Goal: Task Accomplishment & Management: Manage account settings

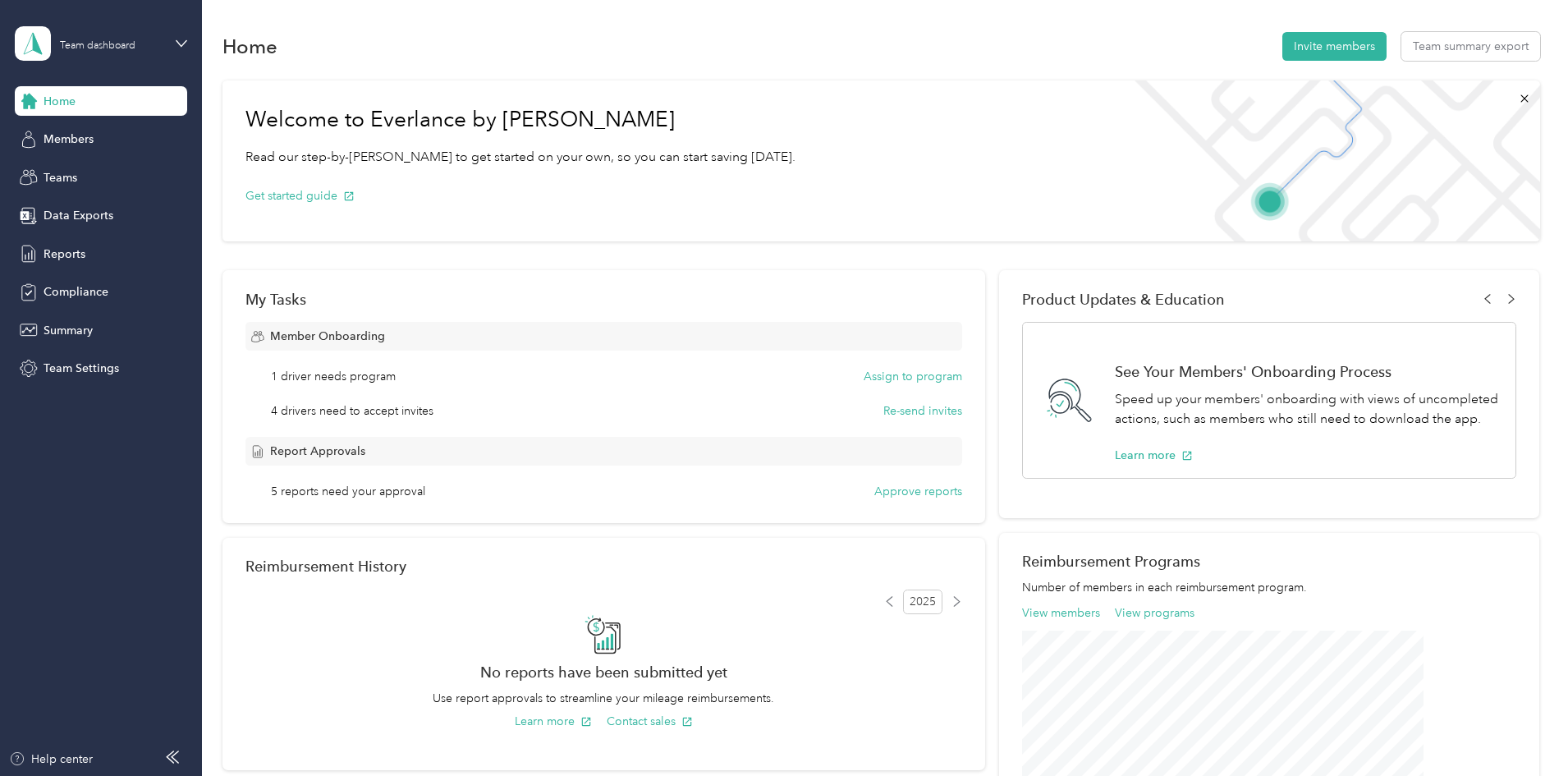
click at [397, 422] on div "Member Onboarding 1 driver needs program Assign to program 4 drivers need to ac…" at bounding box center [604, 411] width 717 height 178
click at [410, 398] on div "1 driver needs program Assign to program 4 drivers need to accept invites Re-se…" at bounding box center [604, 393] width 717 height 52
click at [455, 475] on div "Report Approvals 5 reports need your approval Approve reports" at bounding box center [604, 469] width 717 height 63
click at [888, 487] on button "Approve reports" at bounding box center [918, 491] width 88 height 17
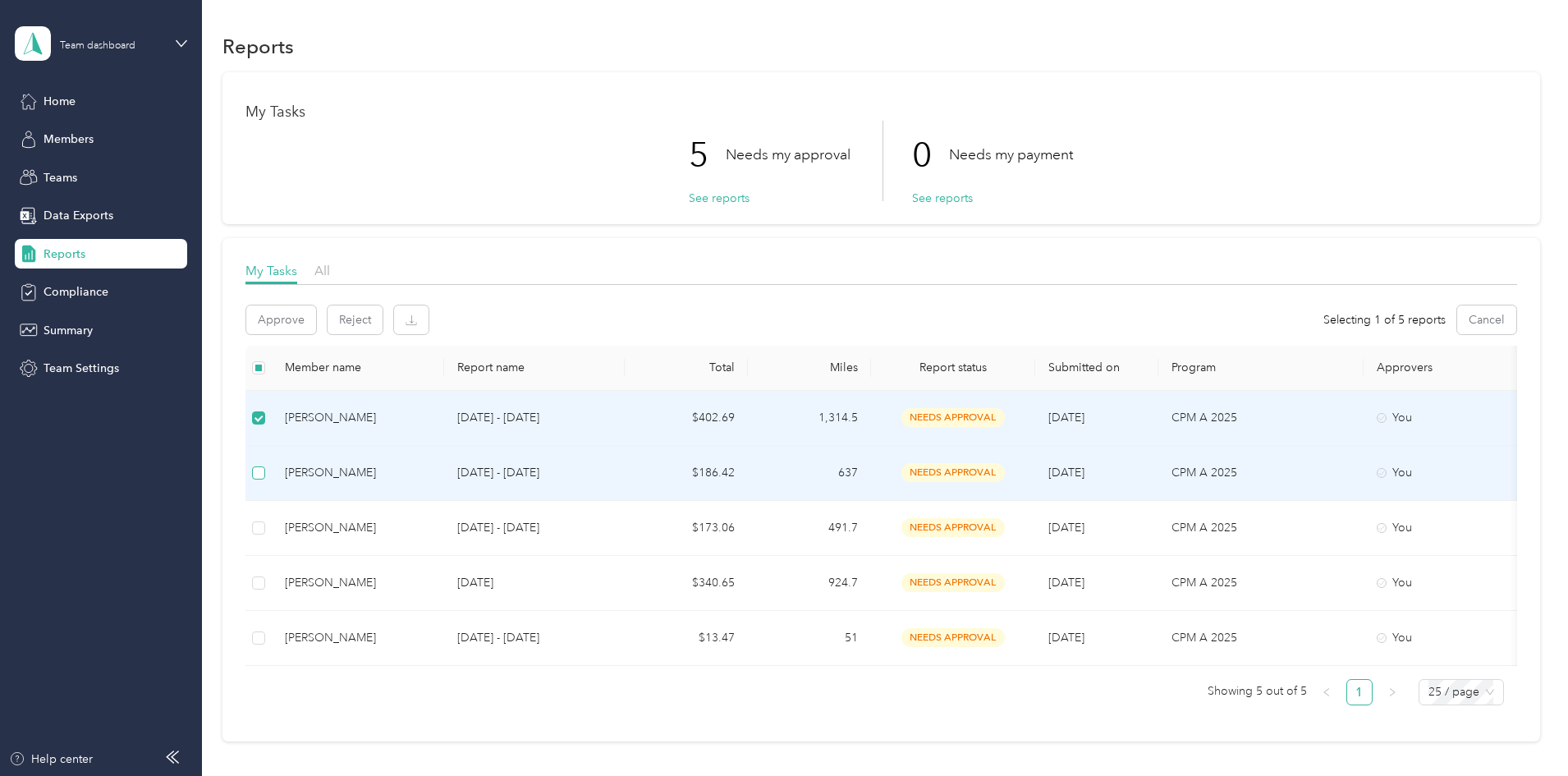
click at [265, 464] on label at bounding box center [258, 473] width 14 height 18
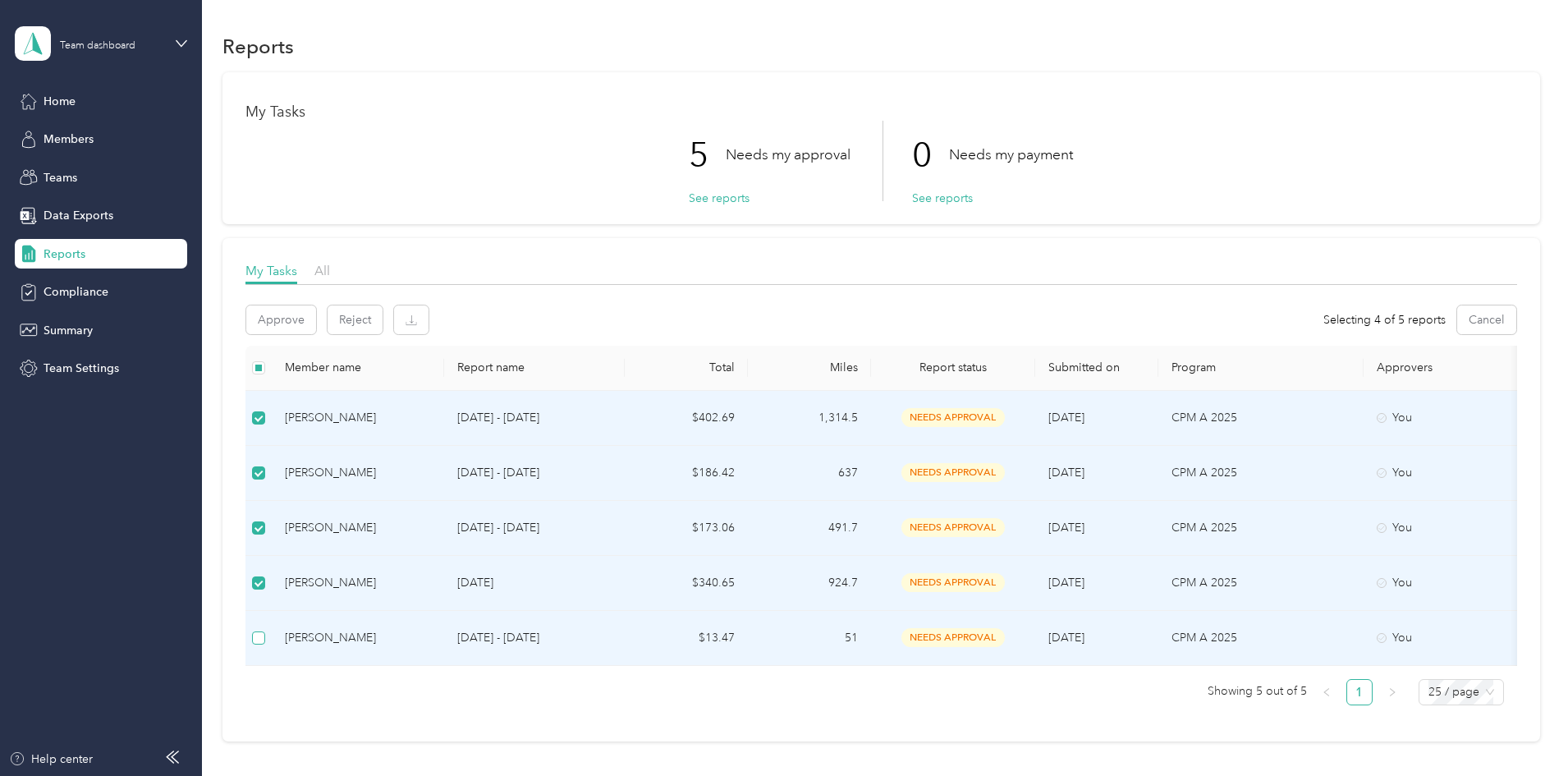
click at [265, 647] on label at bounding box center [258, 638] width 14 height 18
click at [316, 327] on button "Approve" at bounding box center [281, 320] width 70 height 29
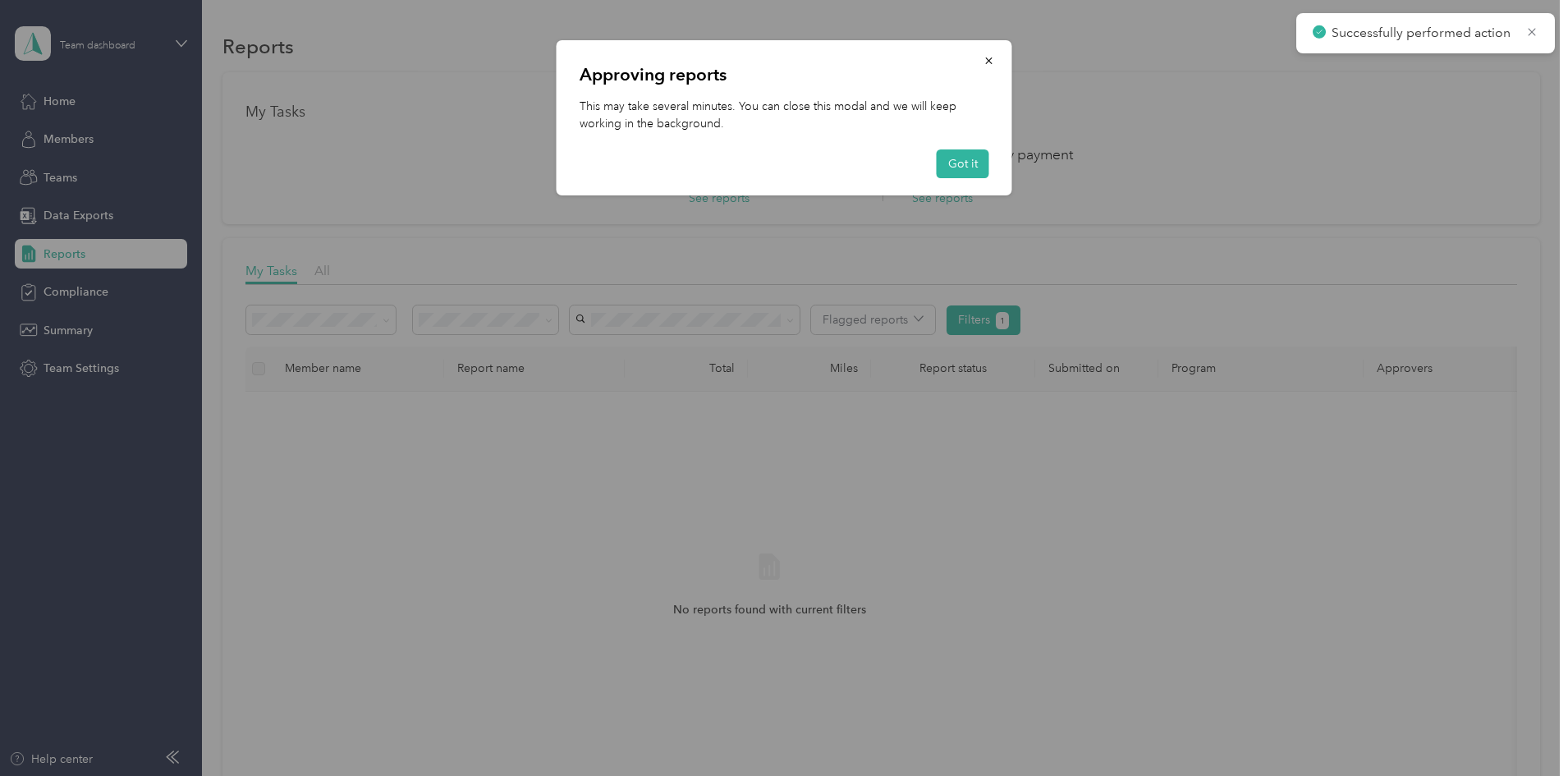
click at [986, 168] on button "Got it" at bounding box center [963, 164] width 53 height 29
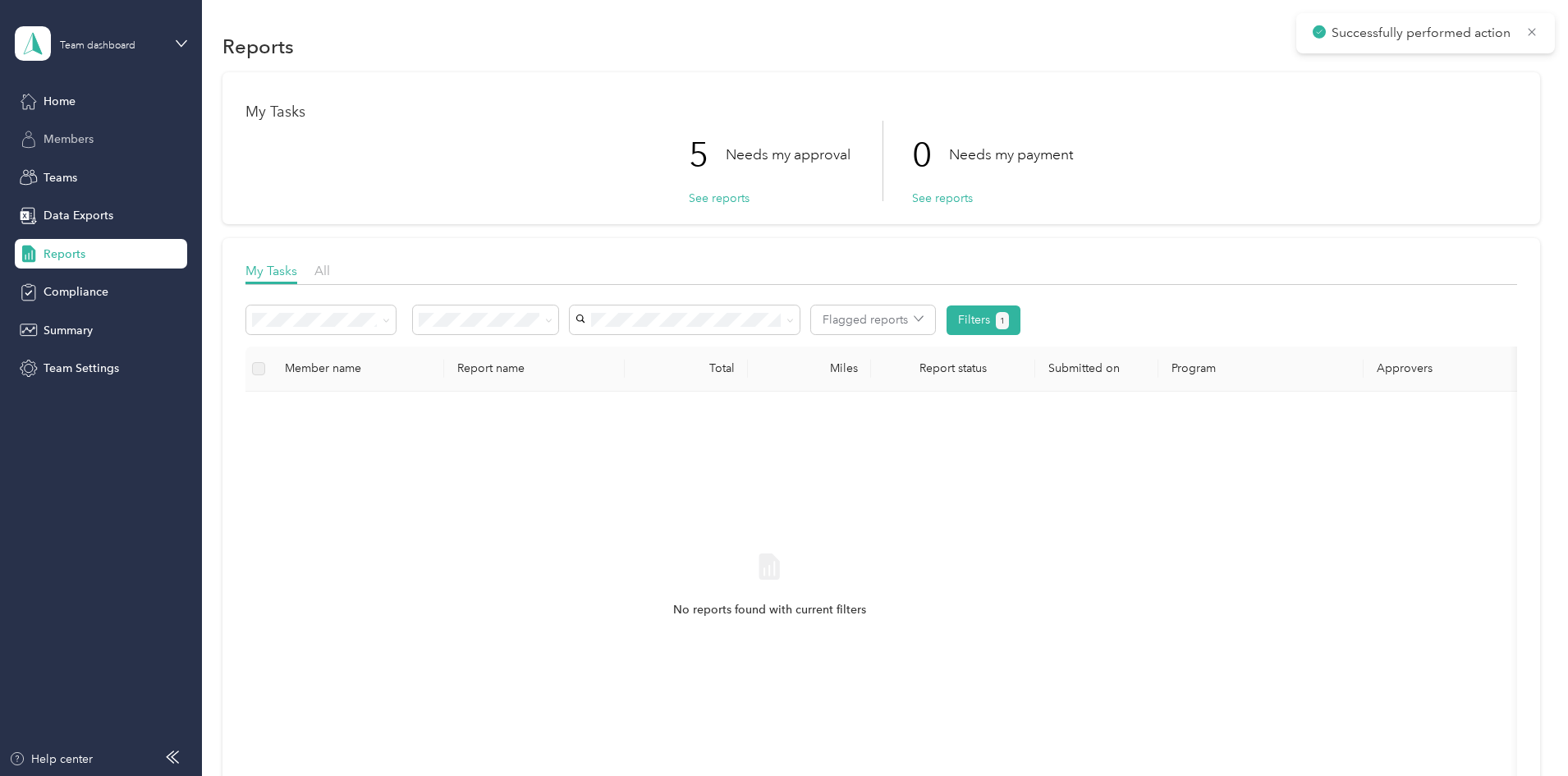
drag, startPoint x: 81, startPoint y: 137, endPoint x: 168, endPoint y: 172, distance: 93.8
click at [81, 137] on span "Members" at bounding box center [68, 139] width 50 height 17
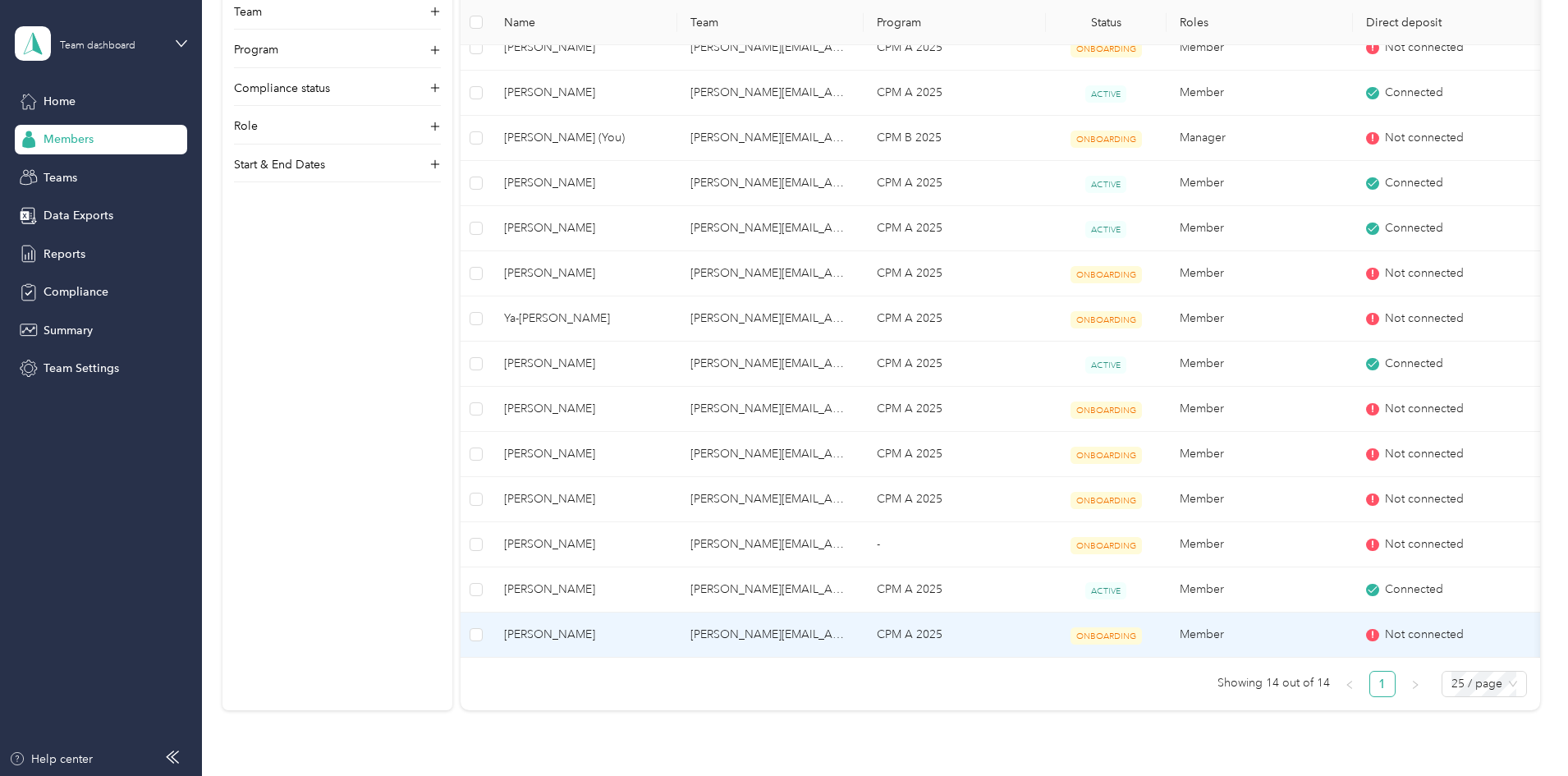
scroll to position [369, 0]
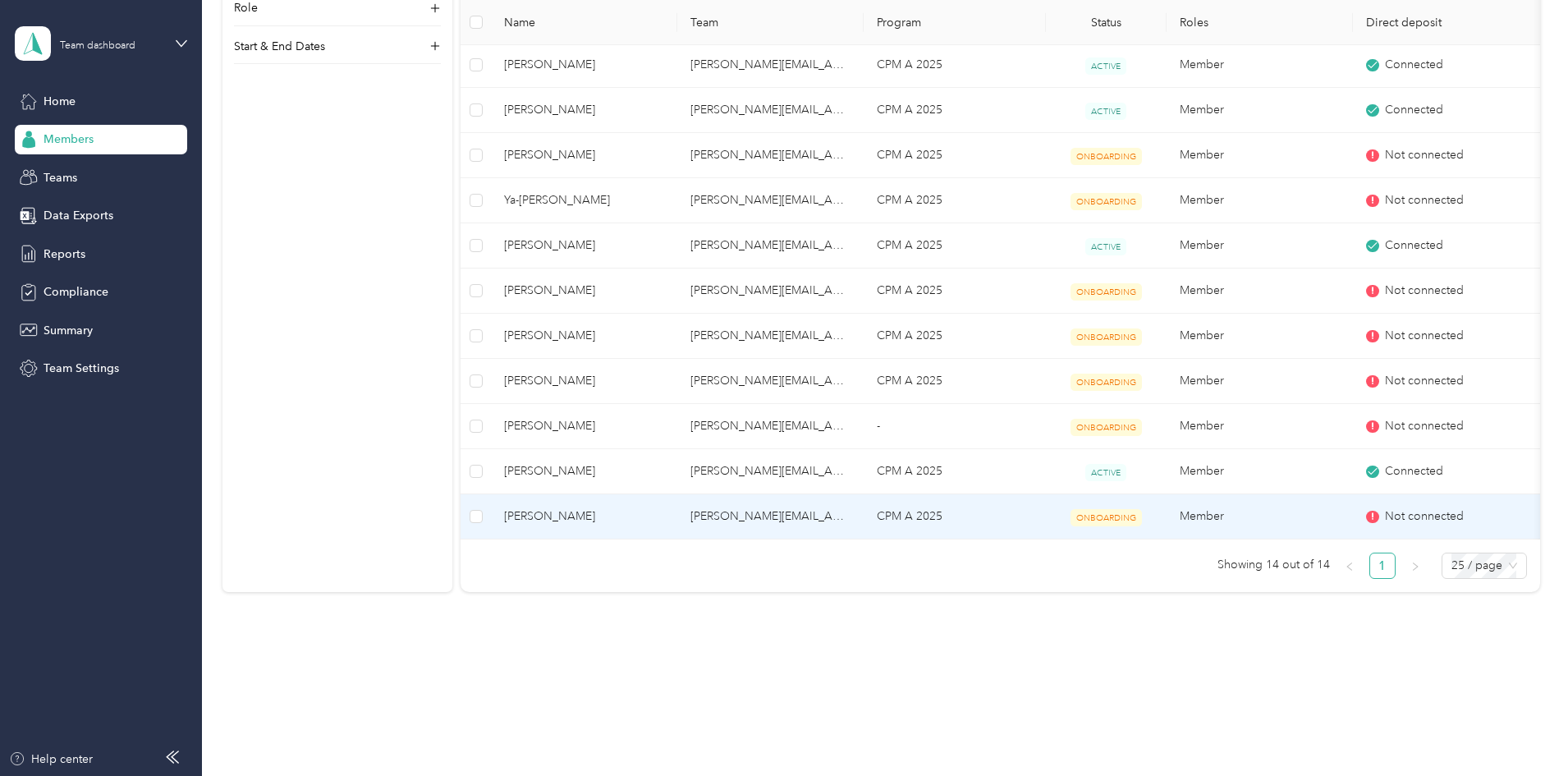
click at [1040, 513] on td "CPM A 2025" at bounding box center [954, 517] width 181 height 45
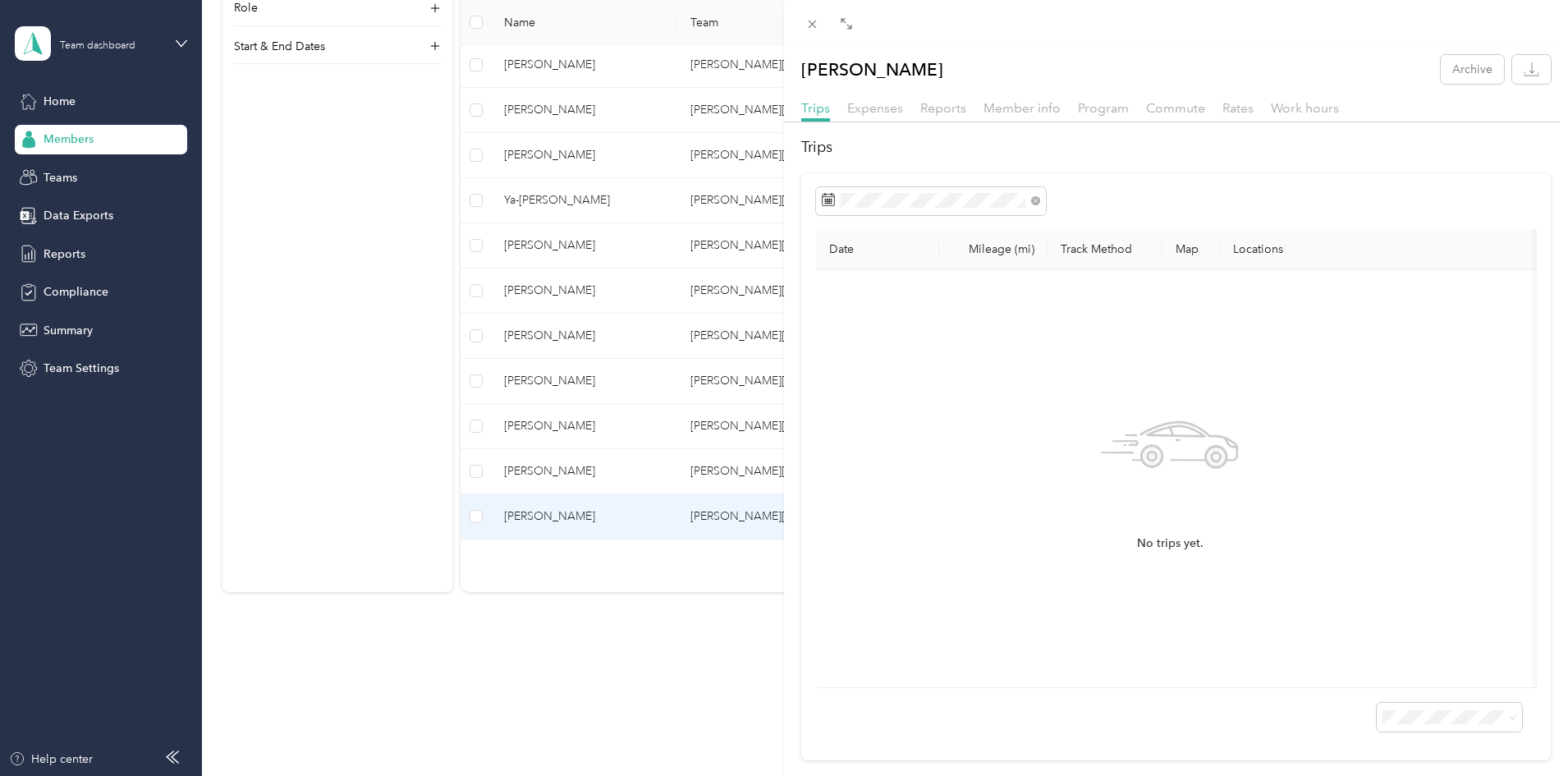
click at [902, 126] on div at bounding box center [1176, 127] width 784 height 9
click at [887, 114] on span "Expenses" at bounding box center [875, 108] width 56 height 15
click at [956, 111] on span "Reports" at bounding box center [943, 108] width 46 height 15
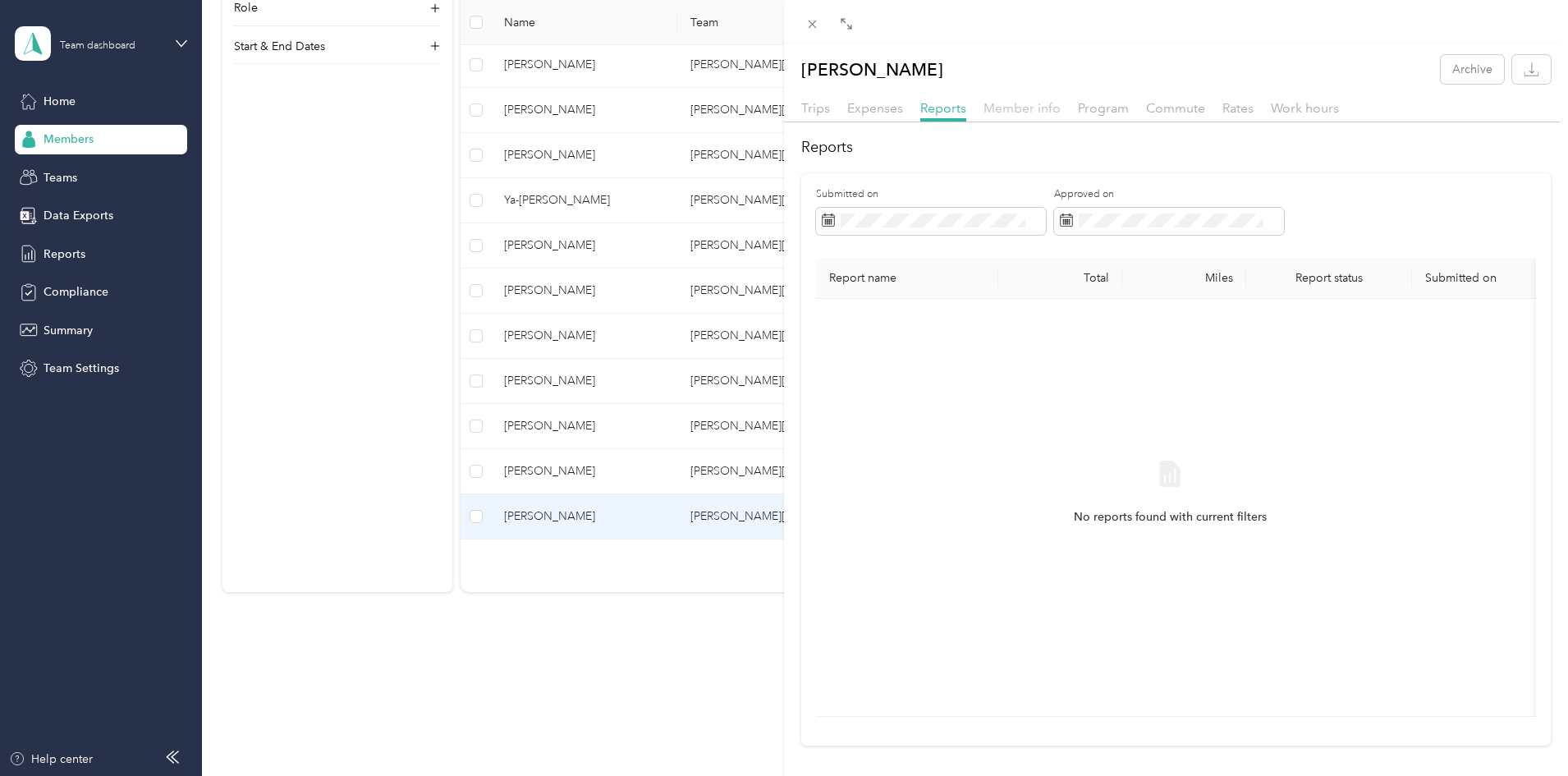
click at [1002, 110] on span "Member info" at bounding box center [1022, 108] width 77 height 15
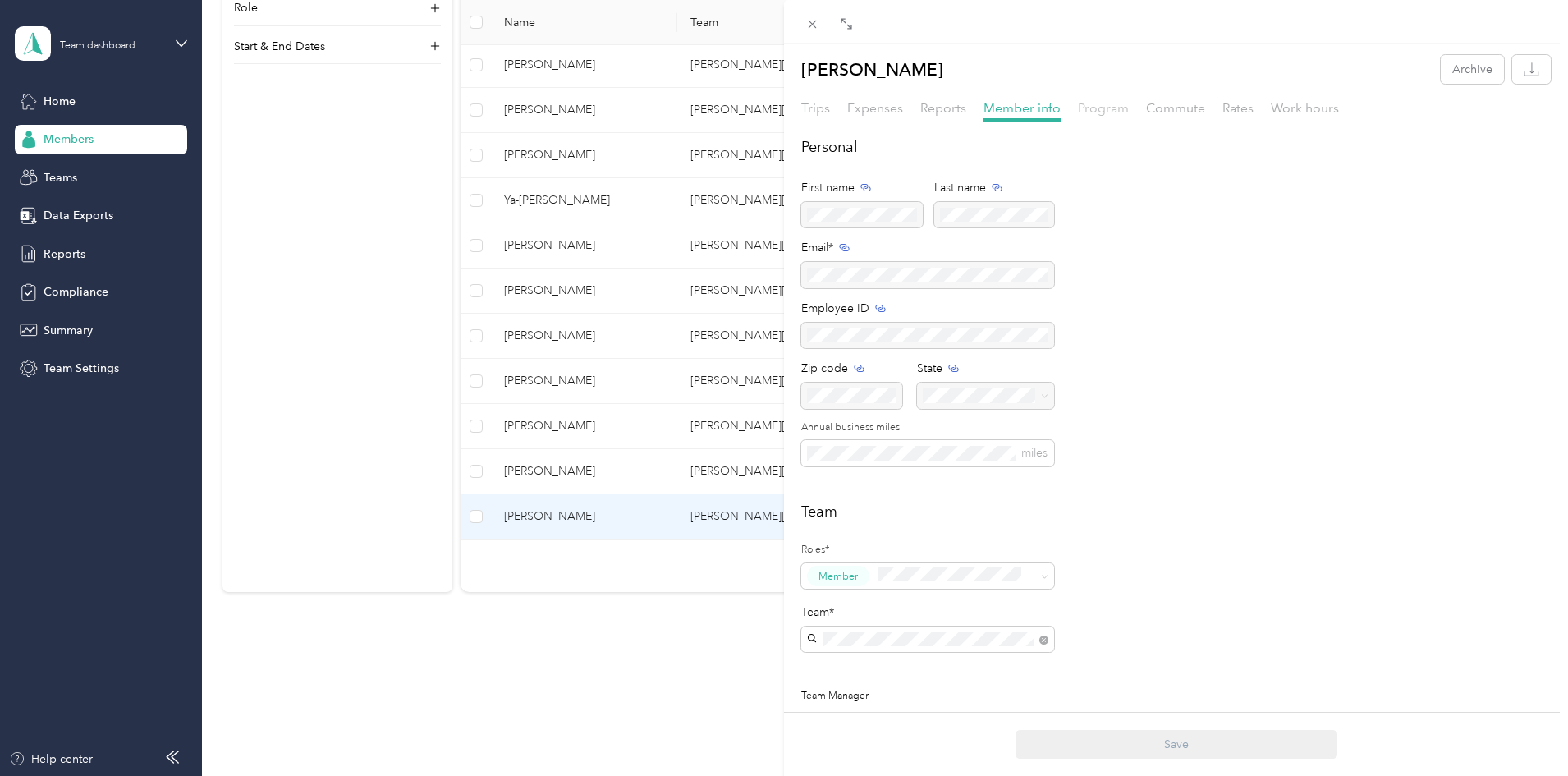
click at [1119, 110] on span "Program" at bounding box center [1104, 108] width 51 height 15
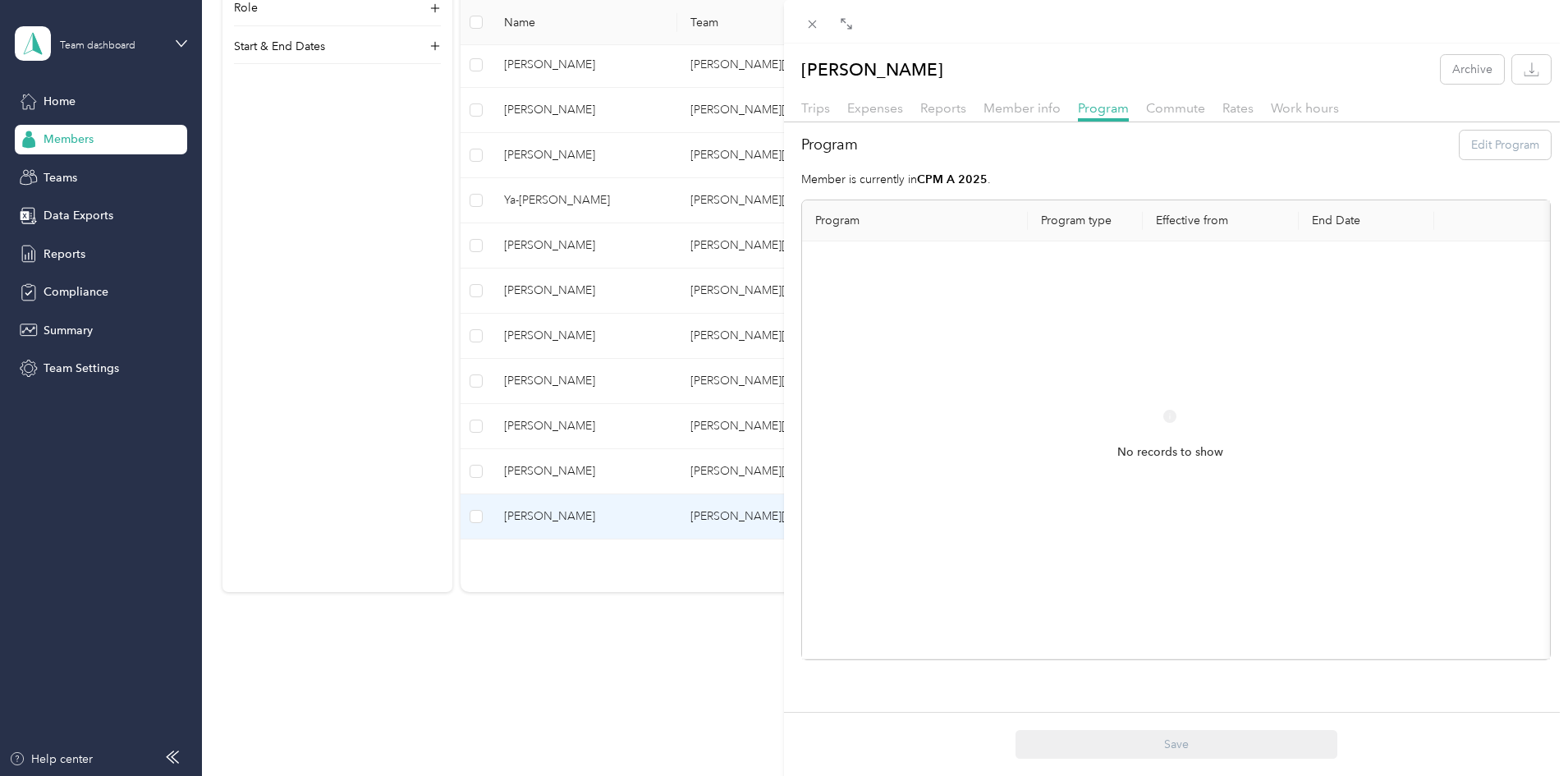
click at [1152, 117] on div "Commute" at bounding box center [1175, 109] width 59 height 21
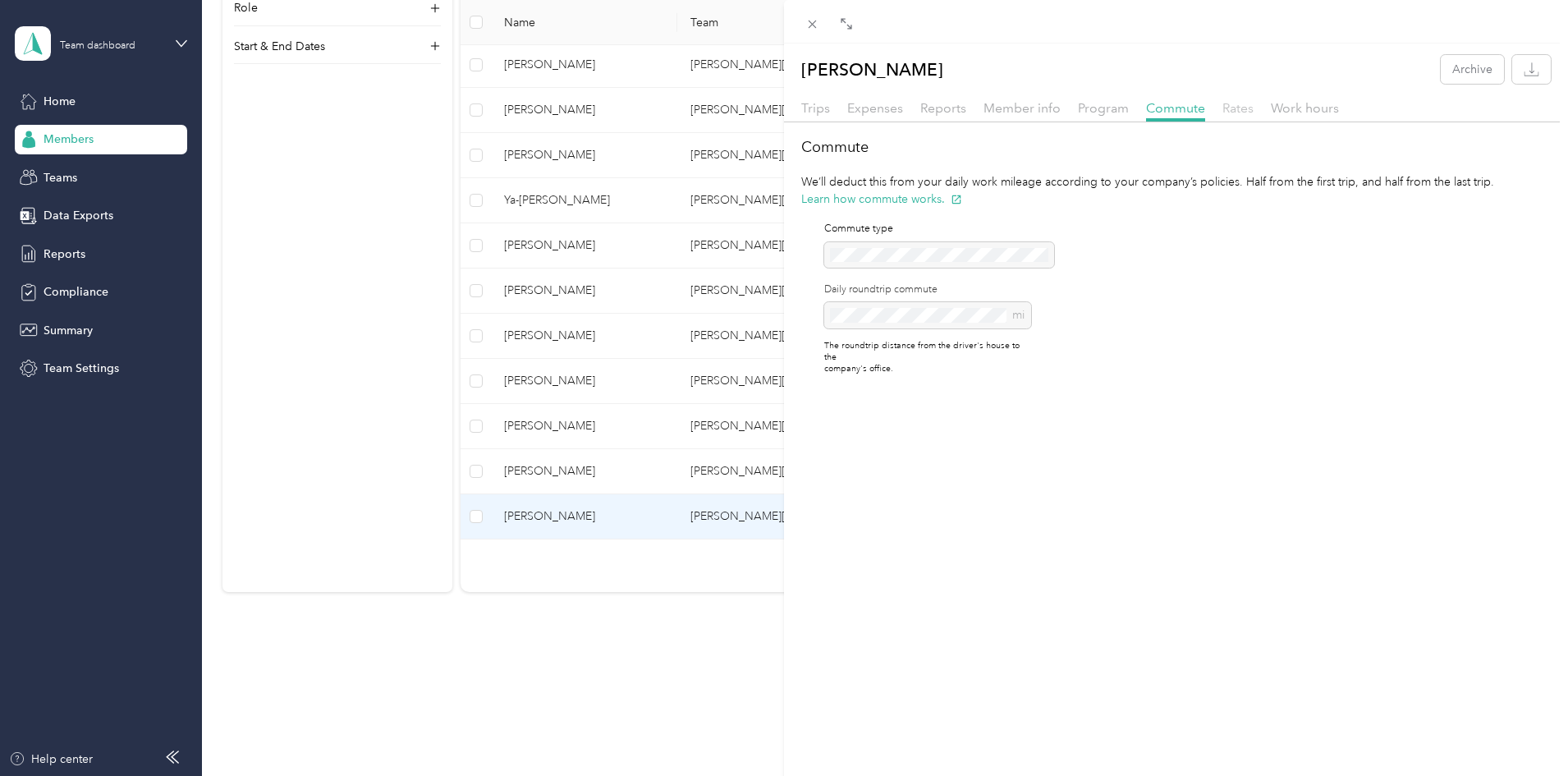
click at [1238, 110] on span "Rates" at bounding box center [1238, 108] width 31 height 15
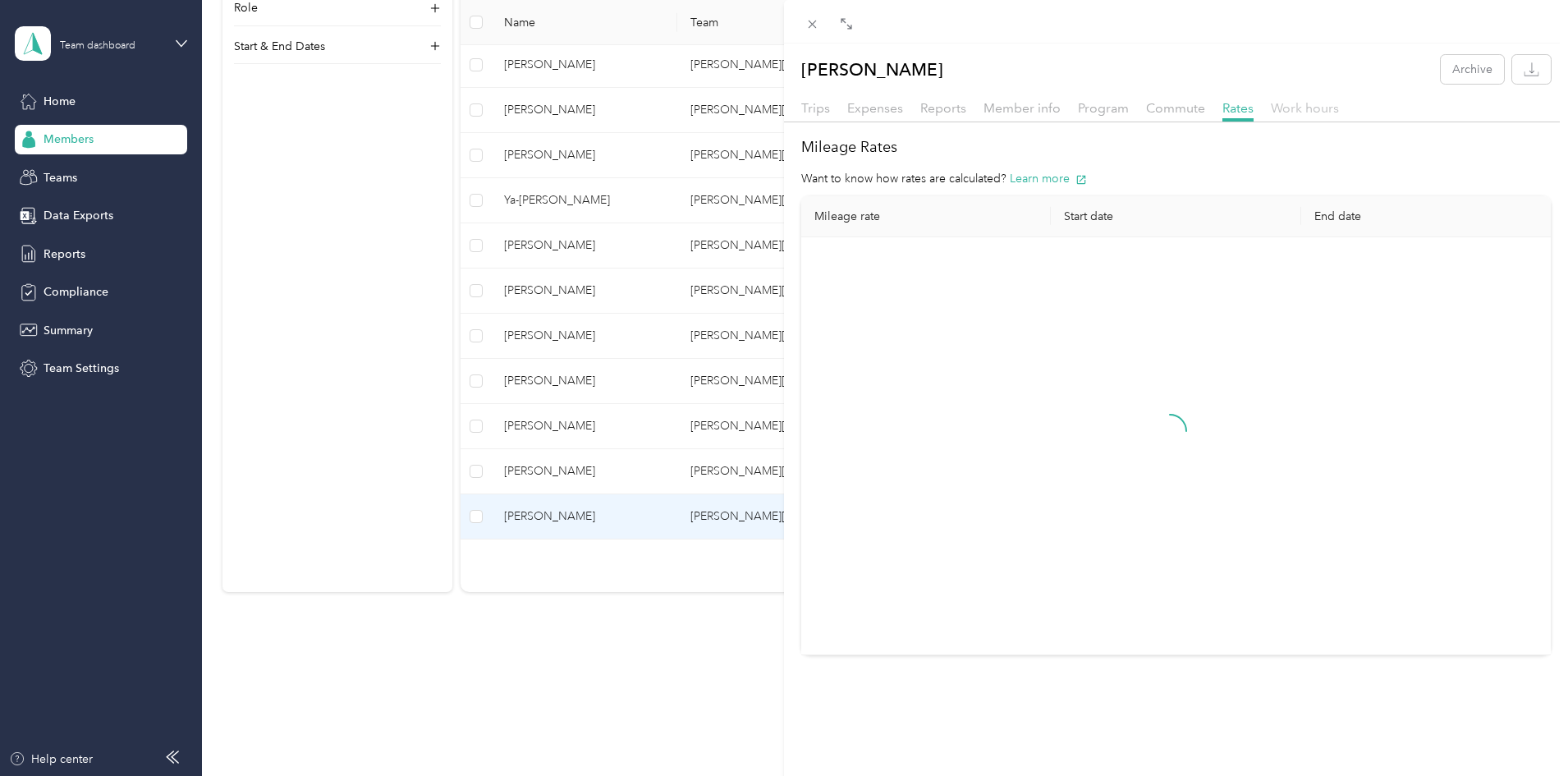
click at [1324, 109] on span "Work hours" at bounding box center [1305, 108] width 68 height 15
click at [817, 103] on span "Trips" at bounding box center [816, 108] width 29 height 15
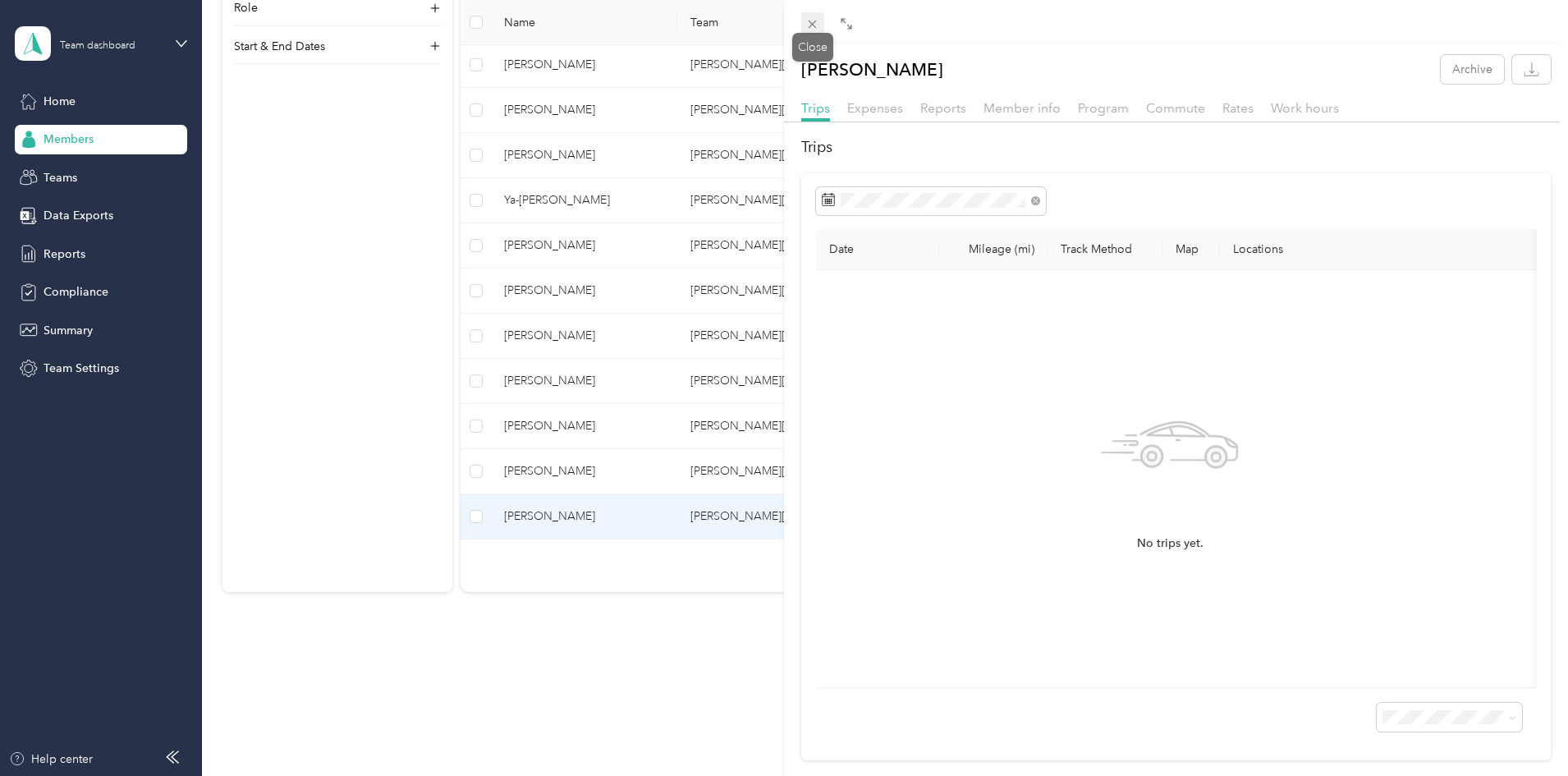
click at [819, 24] on icon at bounding box center [812, 24] width 14 height 14
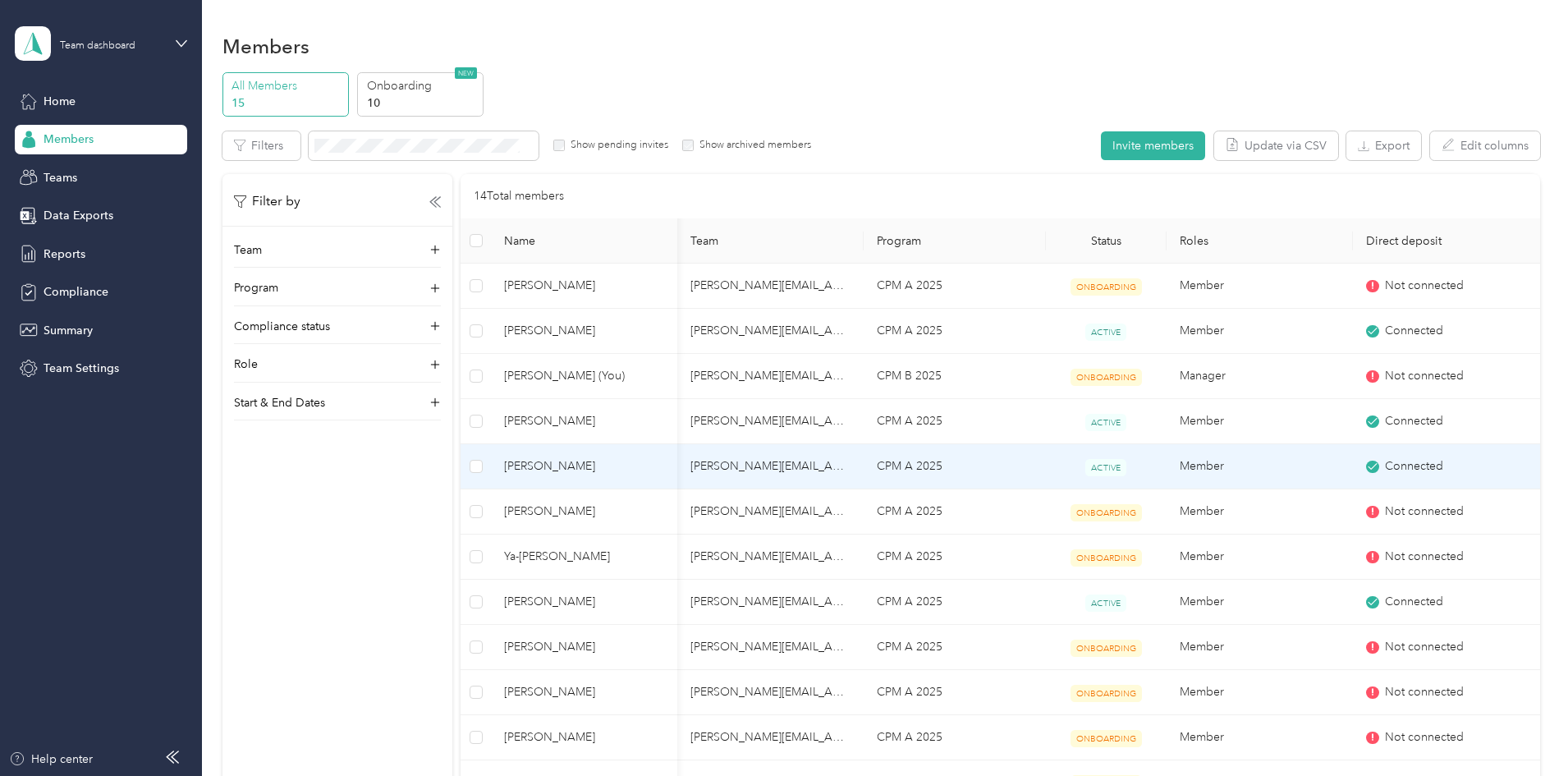
scroll to position [329, 0]
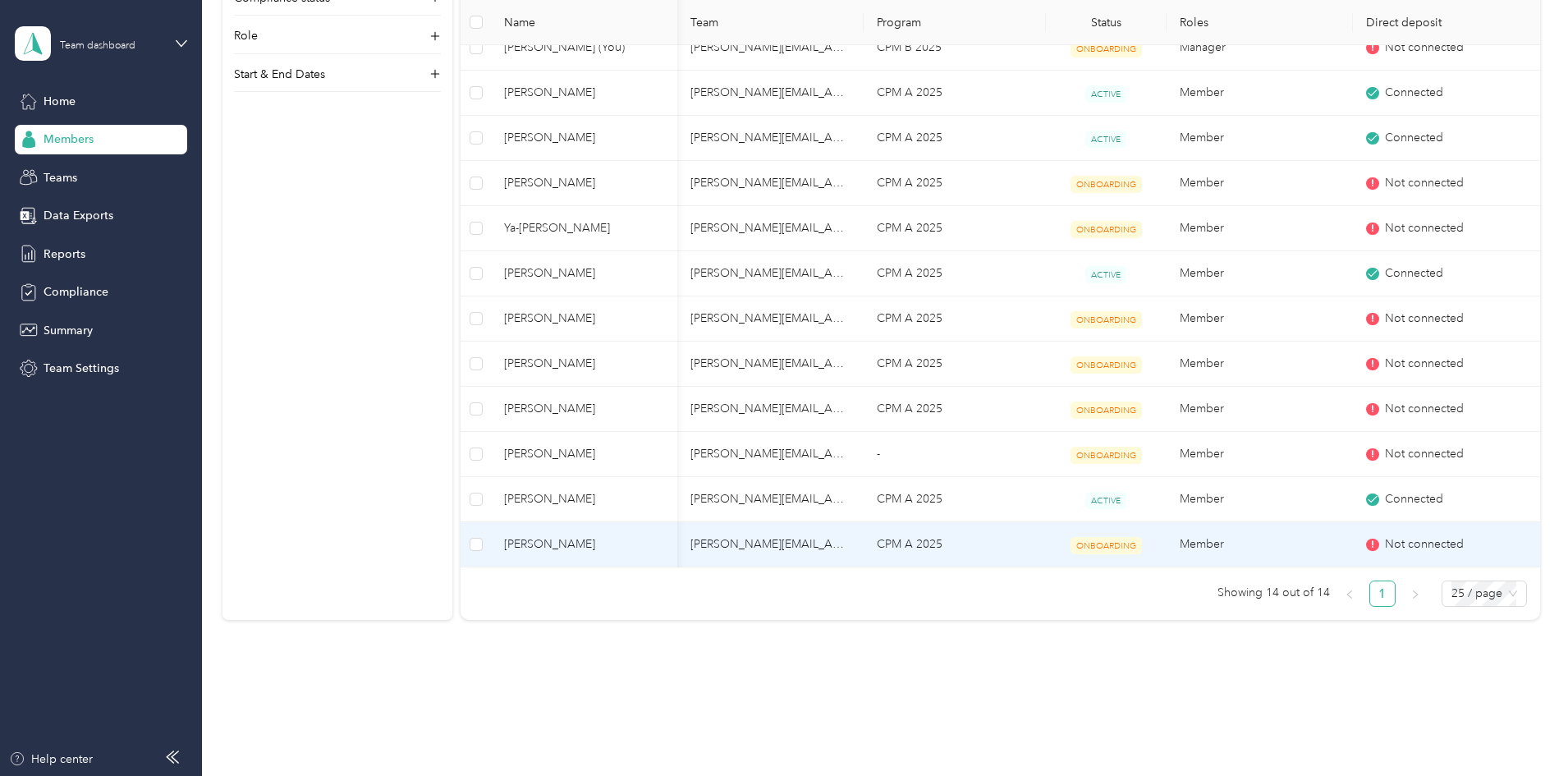
click at [1368, 547] on icon at bounding box center [1372, 544] width 10 height 10
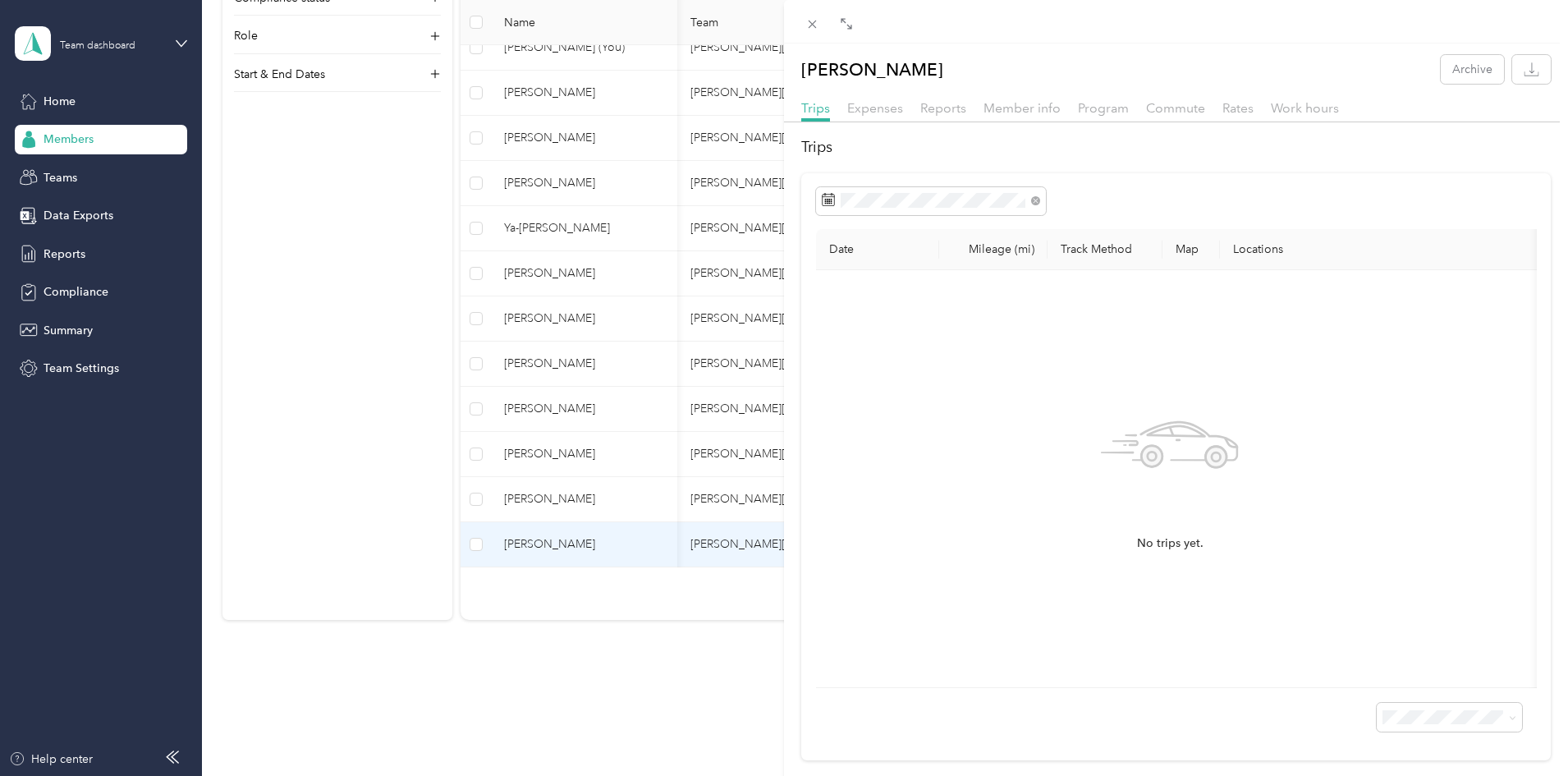
click at [478, 290] on div "[PERSON_NAME] Archive Trips Expenses Reports Member info Program Commute Rates …" at bounding box center [784, 388] width 1568 height 776
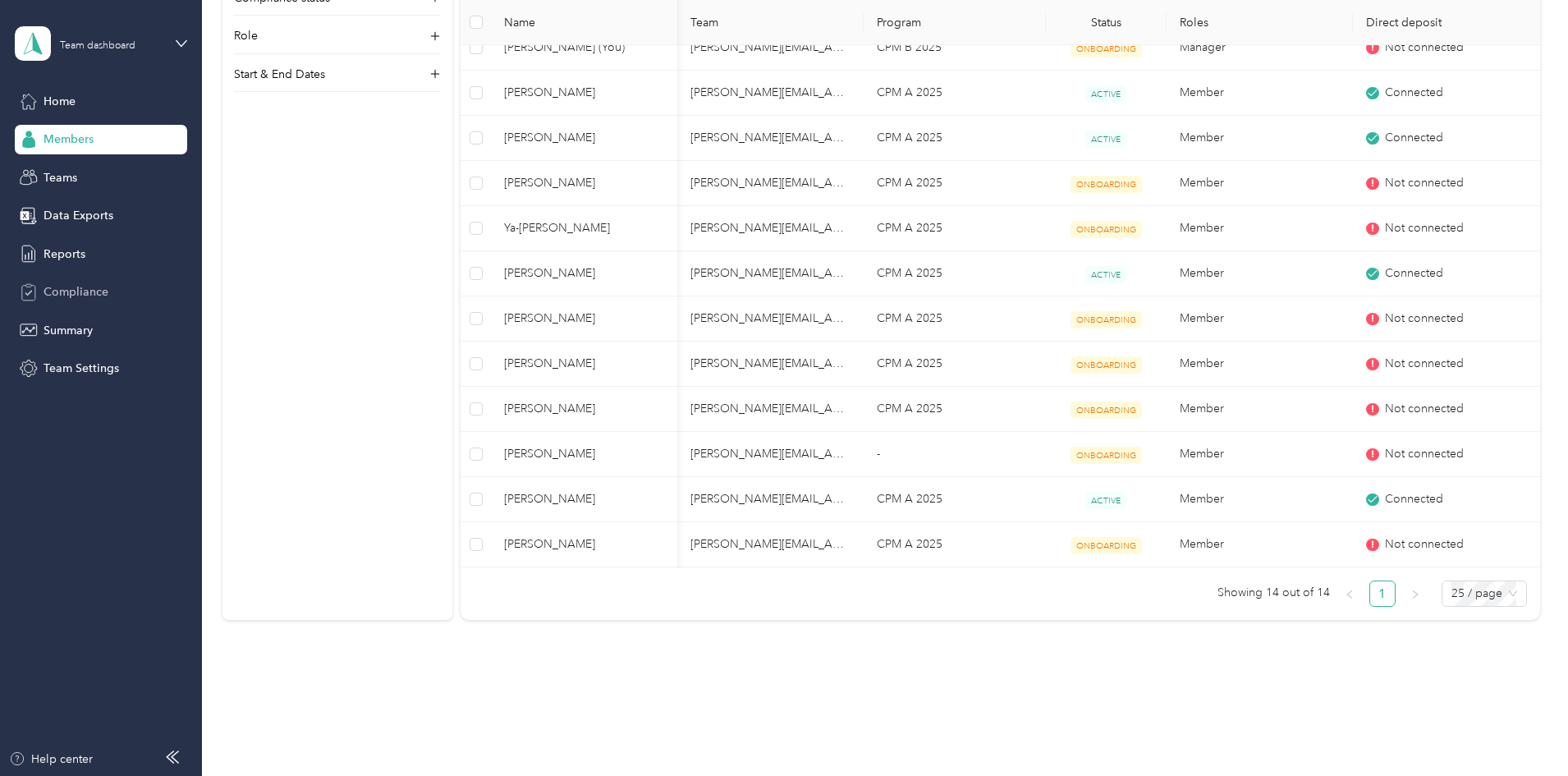
click at [95, 289] on span "Compliance" at bounding box center [76, 292] width 65 height 17
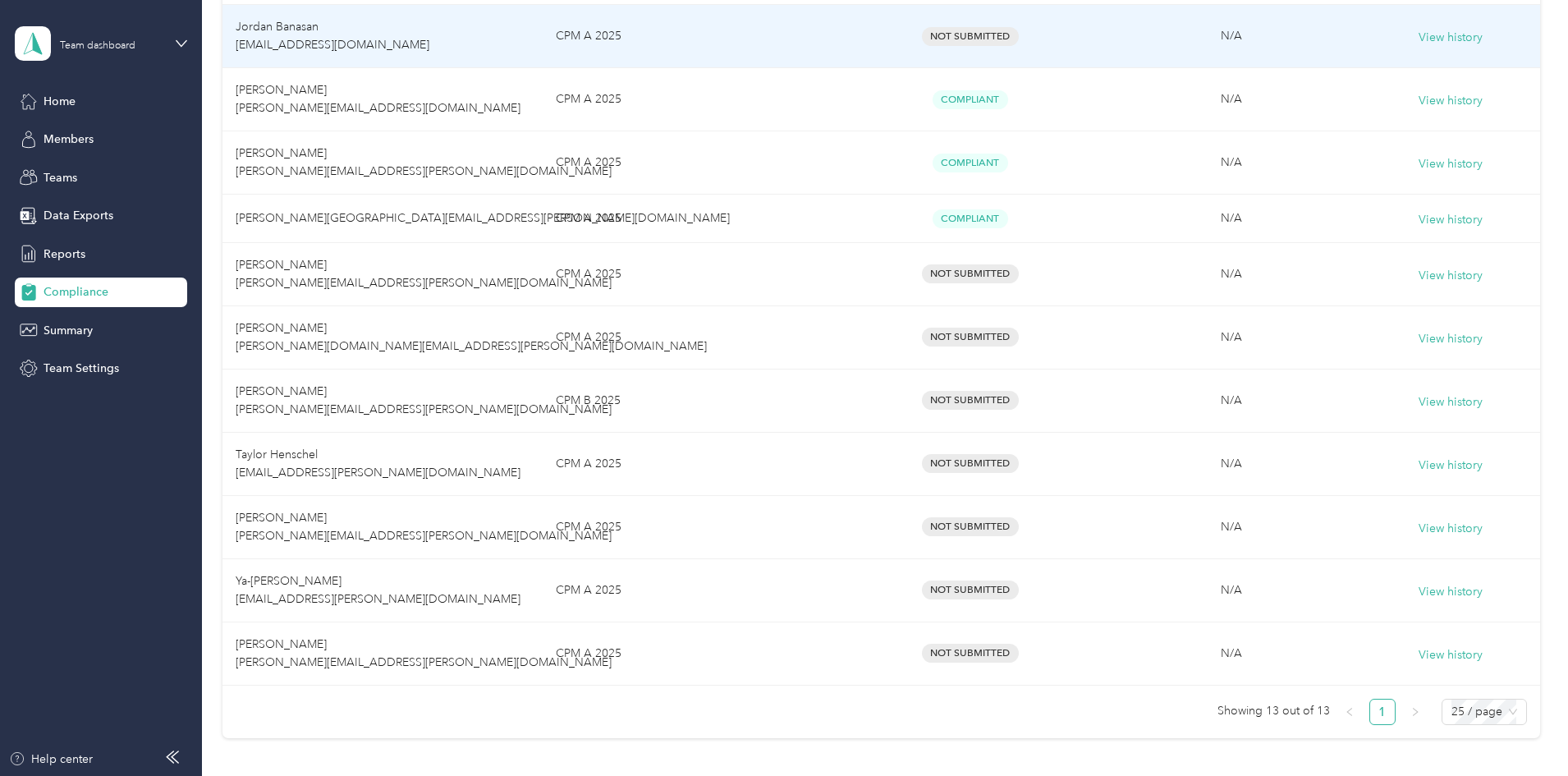
scroll to position [634, 0]
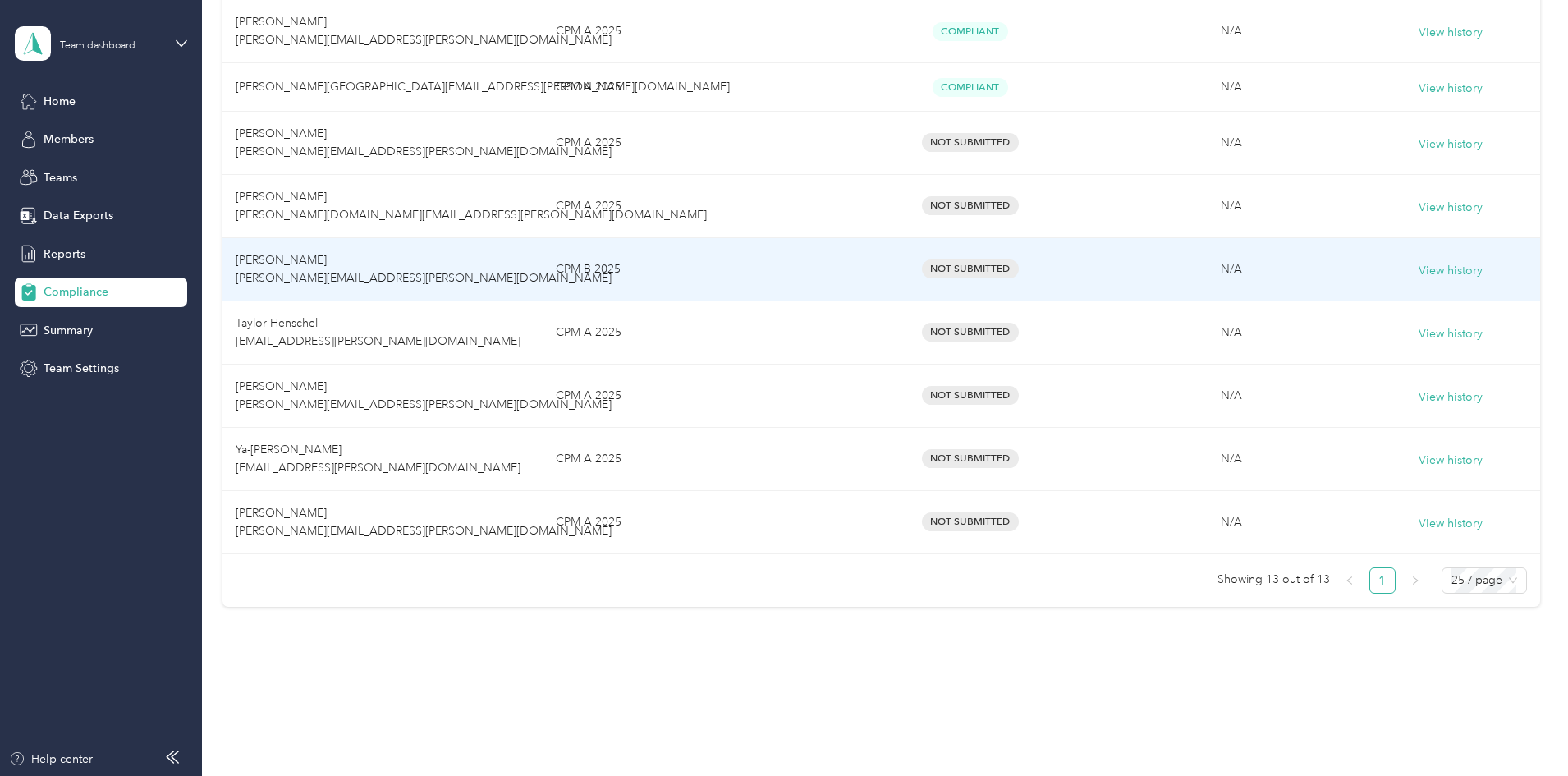
click at [986, 266] on span "Not Submitted" at bounding box center [970, 269] width 97 height 19
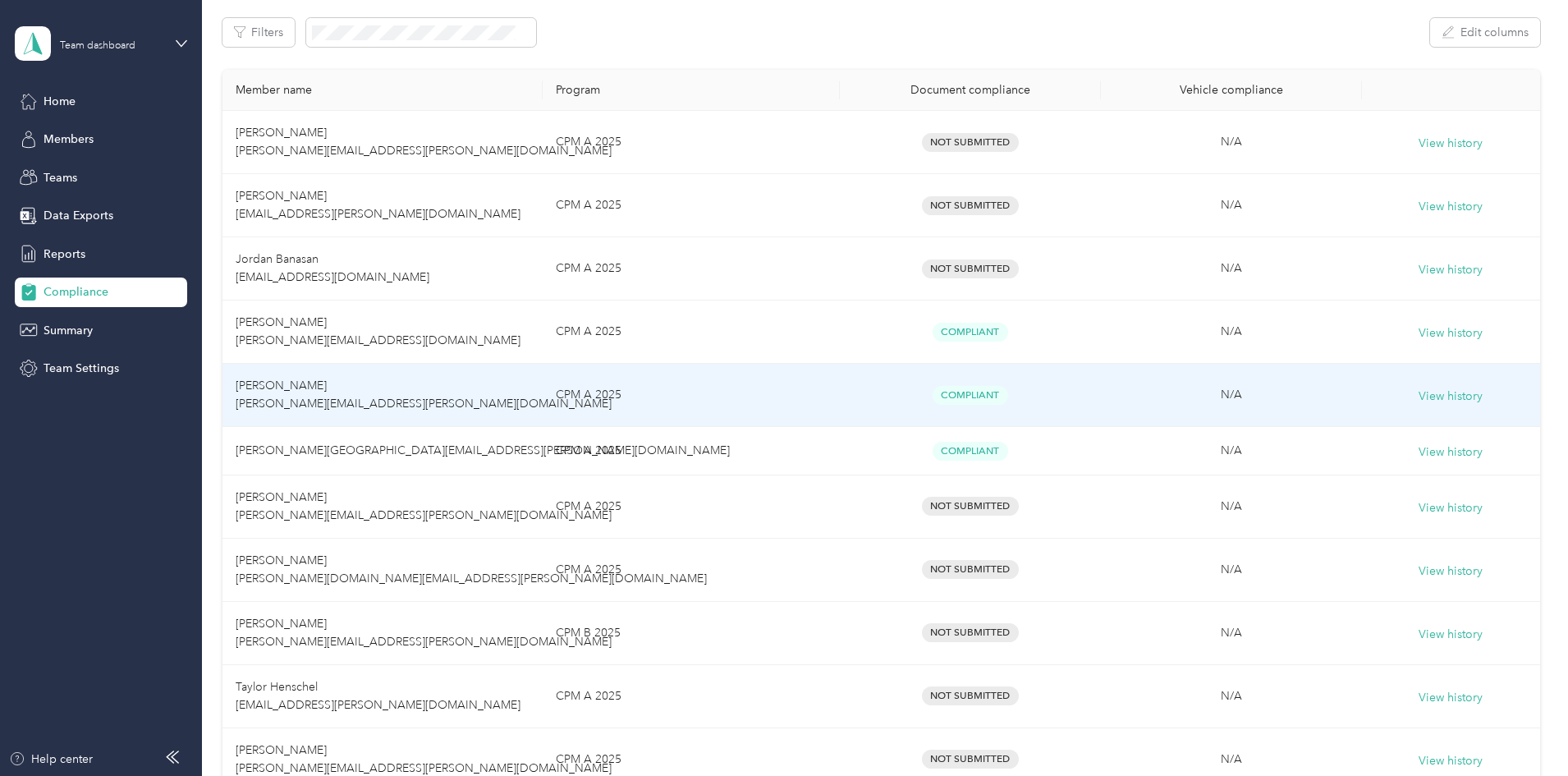
scroll to position [141, 0]
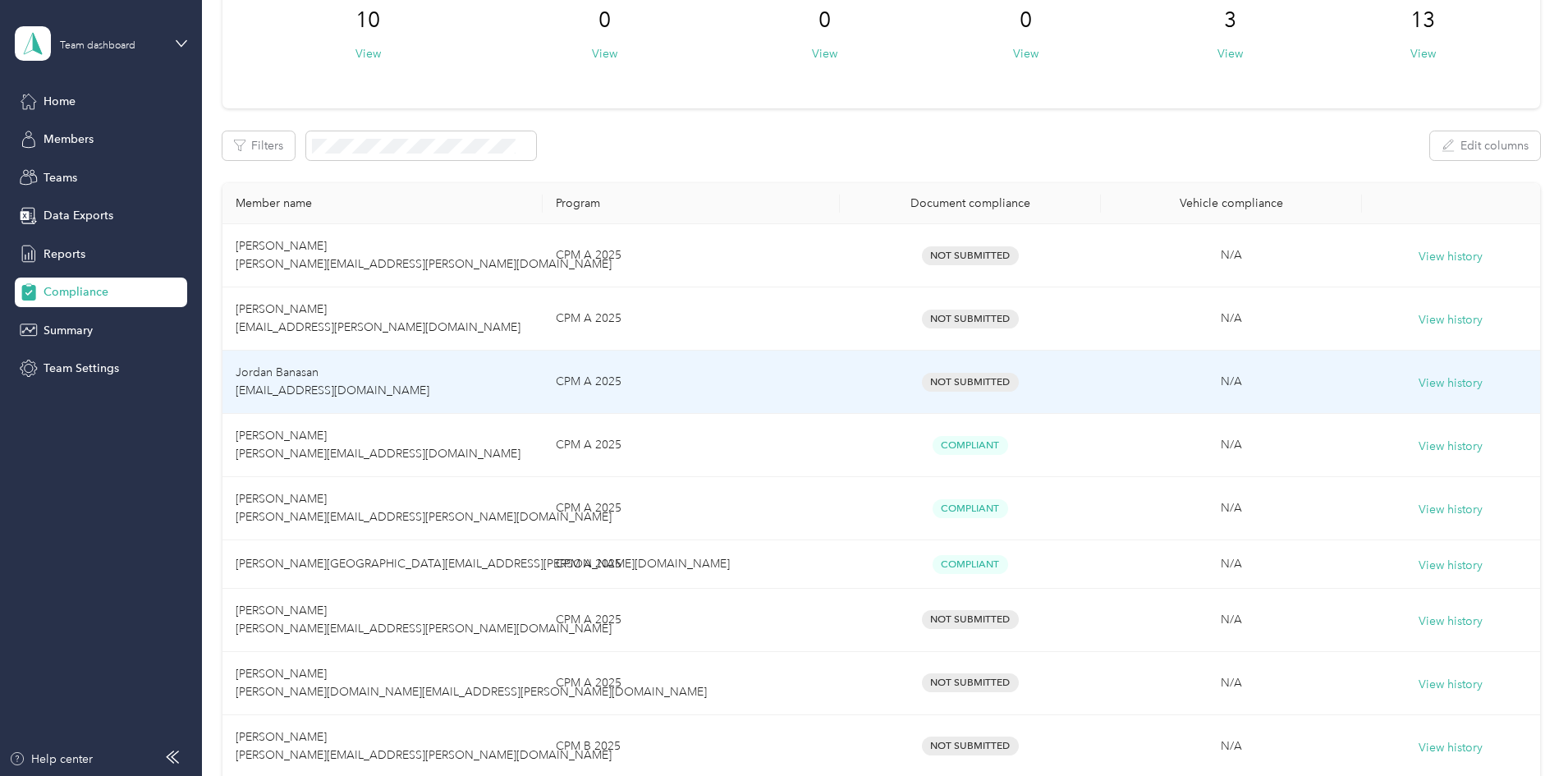
click at [986, 384] on span "Not Submitted" at bounding box center [970, 382] width 97 height 19
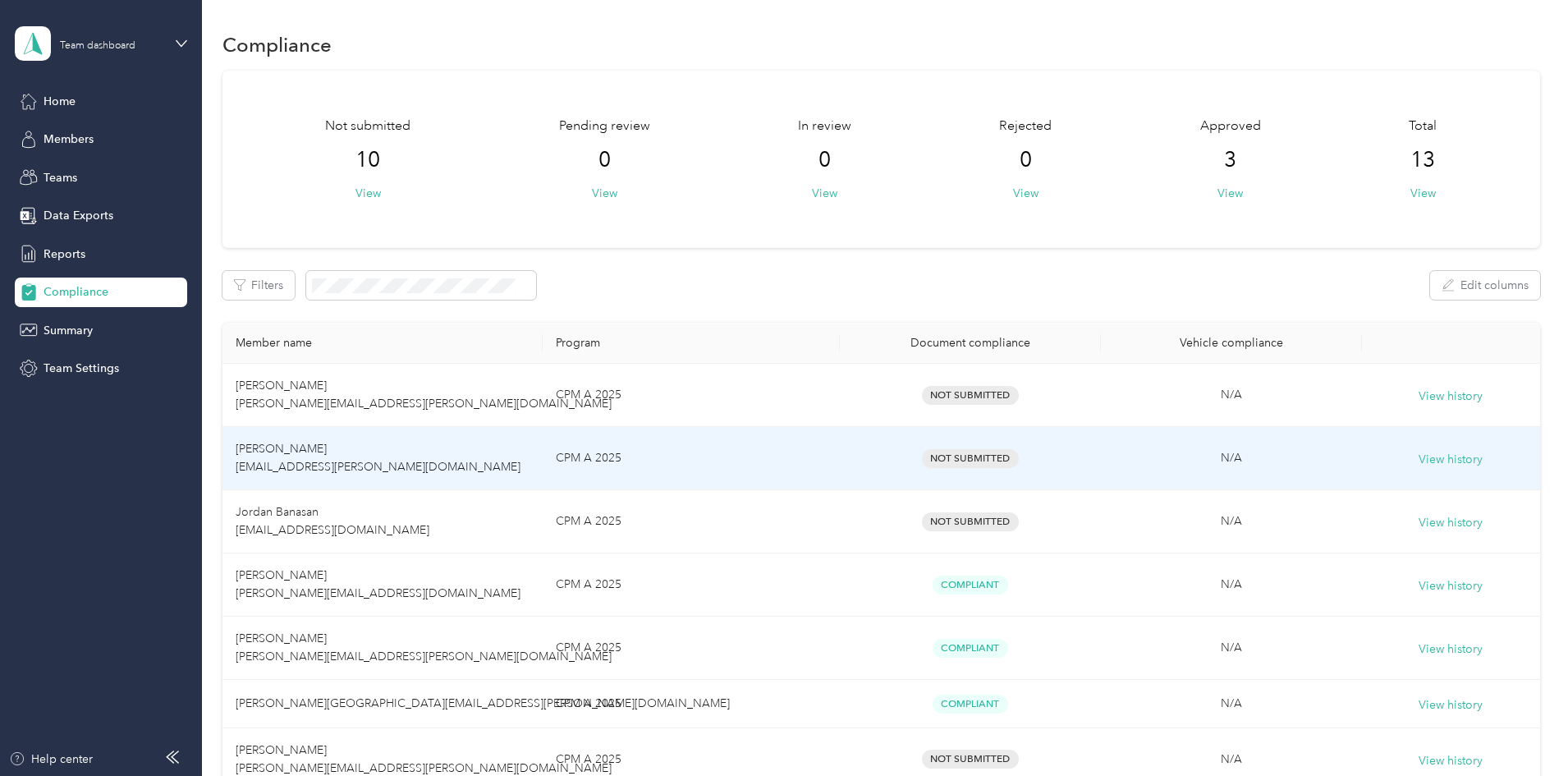
scroll to position [0, 0]
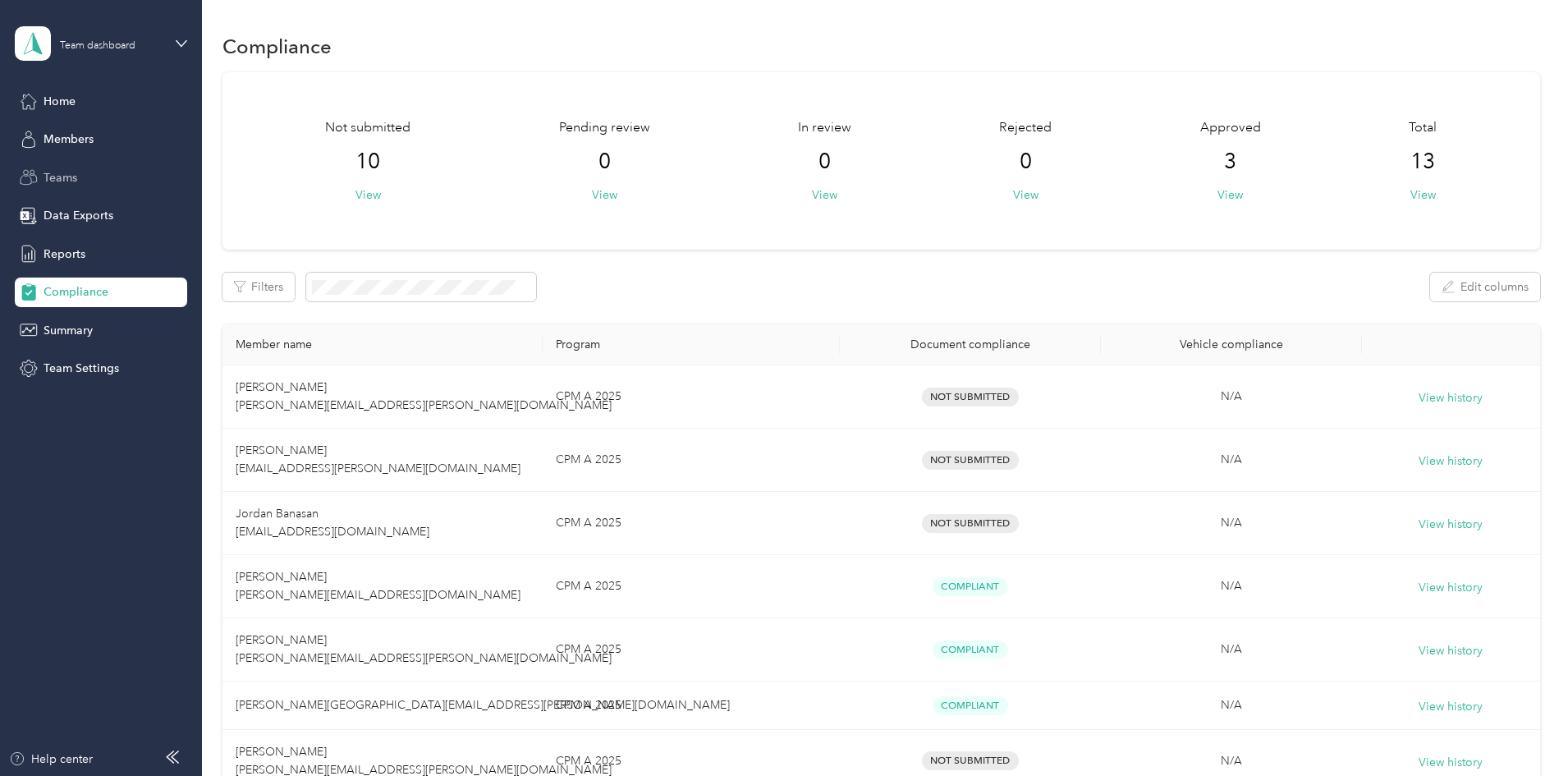
click at [62, 175] on span "Teams" at bounding box center [60, 177] width 33 height 17
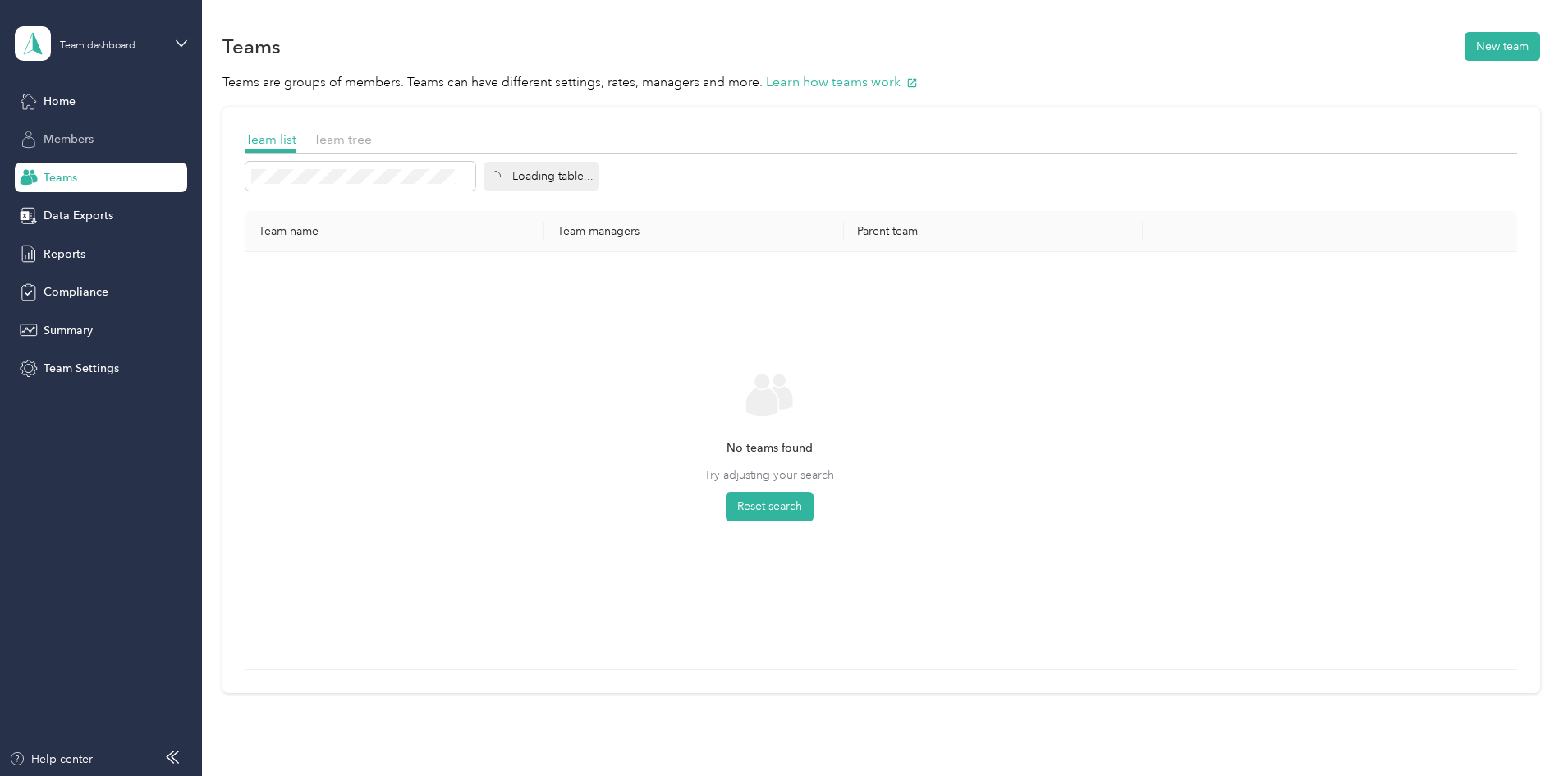
click at [55, 137] on span "Members" at bounding box center [68, 139] width 50 height 17
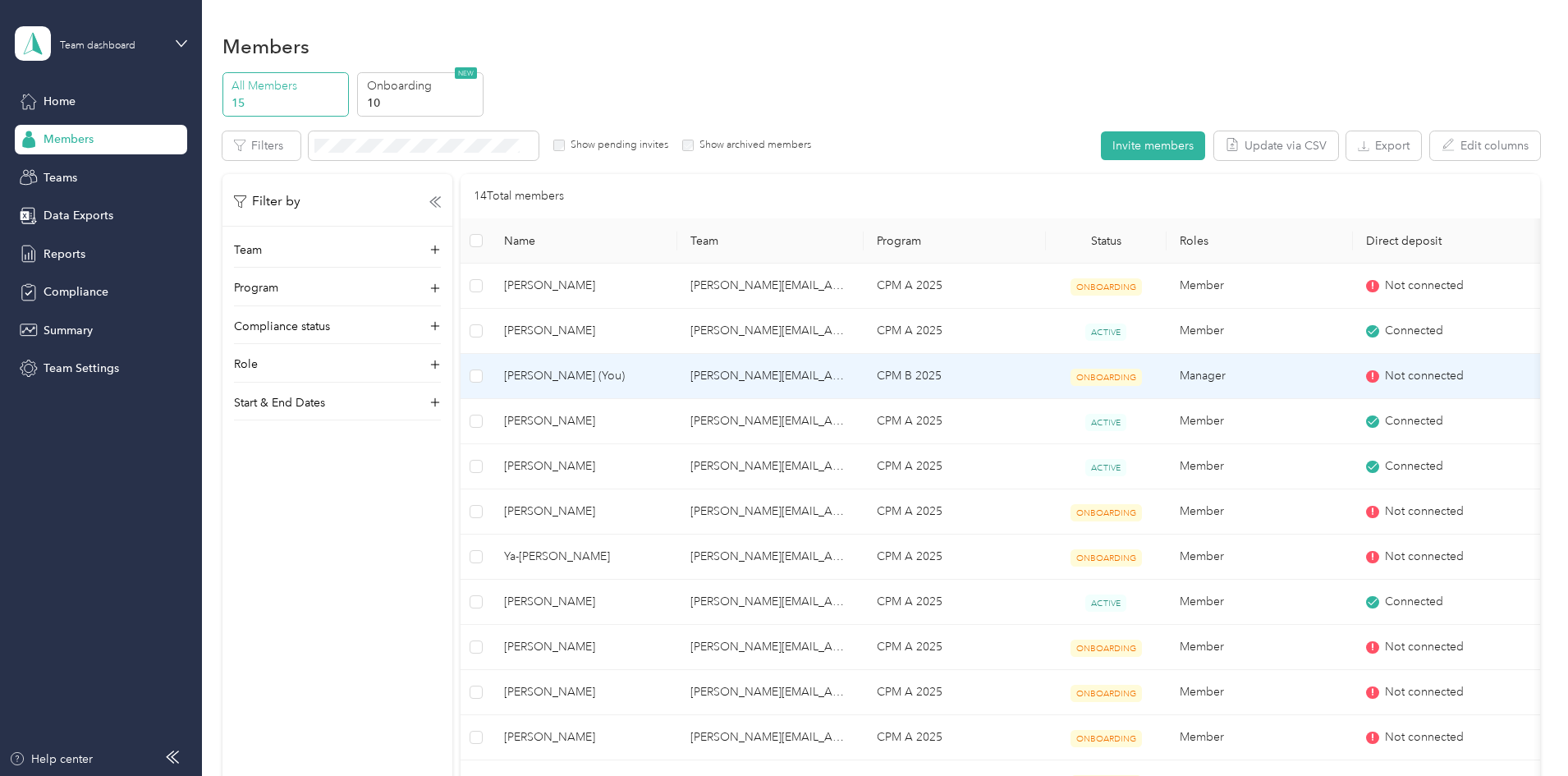
click at [664, 376] on span "[PERSON_NAME] (You)" at bounding box center [584, 376] width 160 height 18
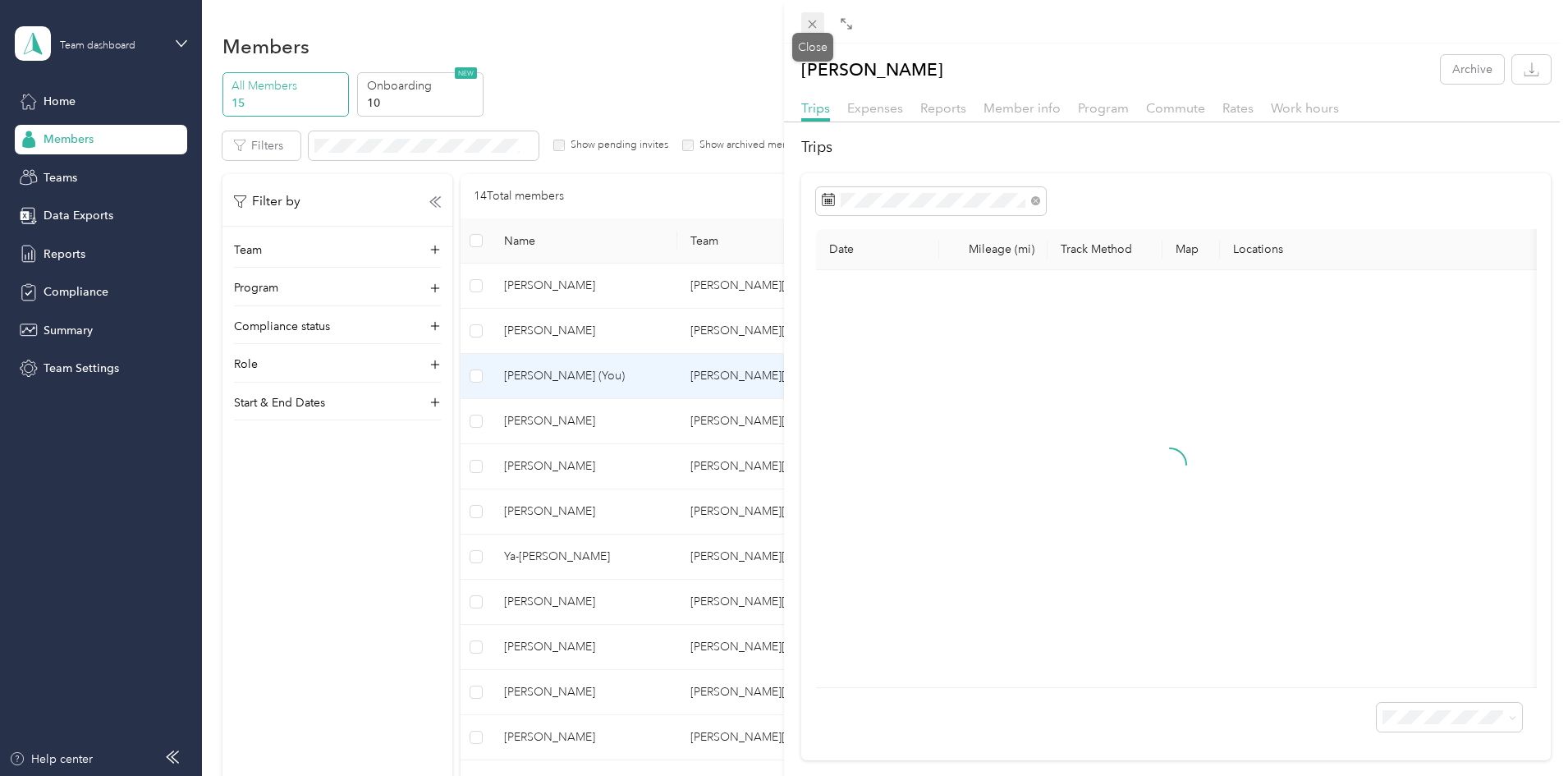
click at [810, 25] on icon at bounding box center [812, 24] width 14 height 14
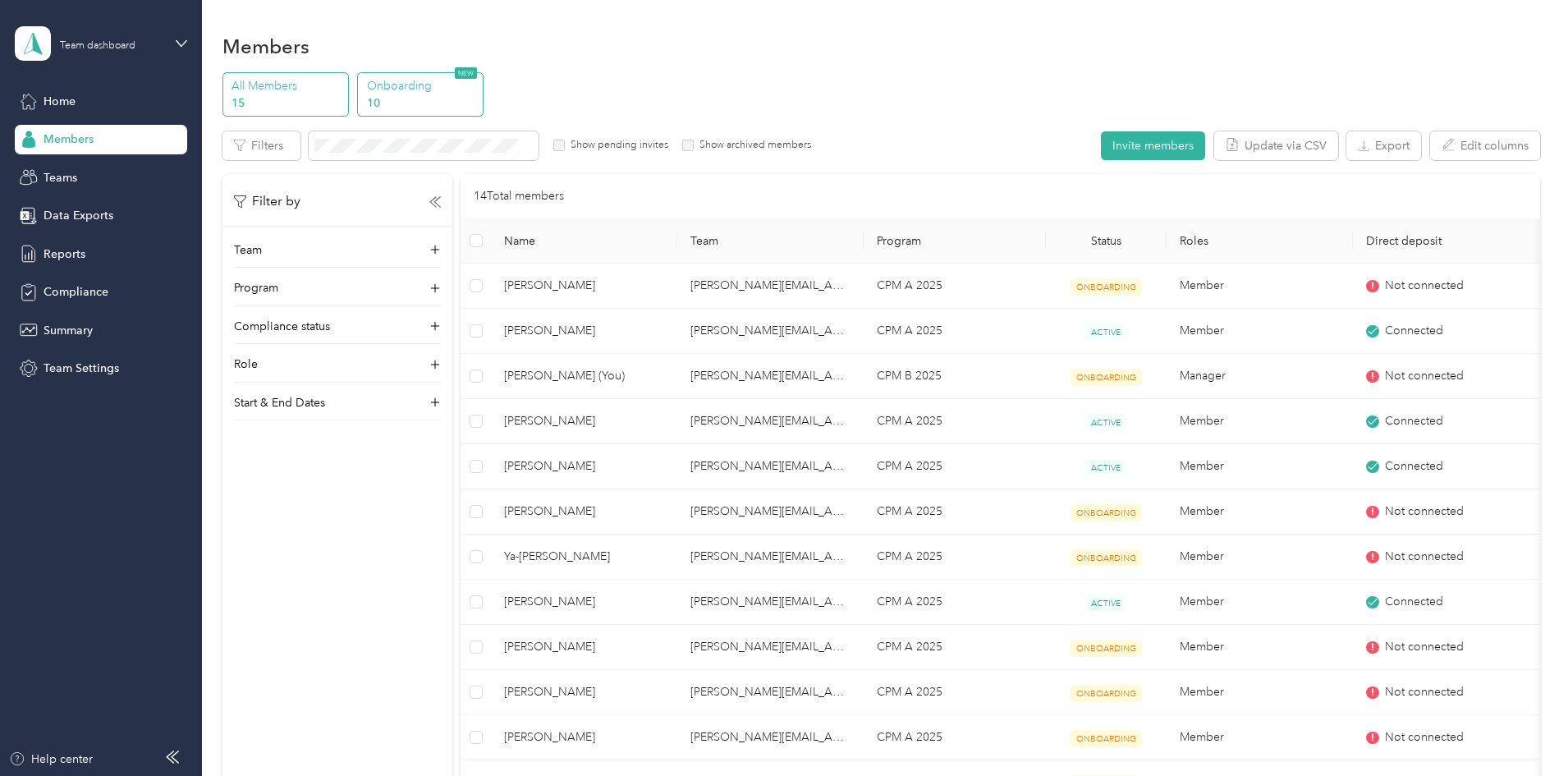
click at [479, 110] on p "10" at bounding box center [422, 102] width 111 height 17
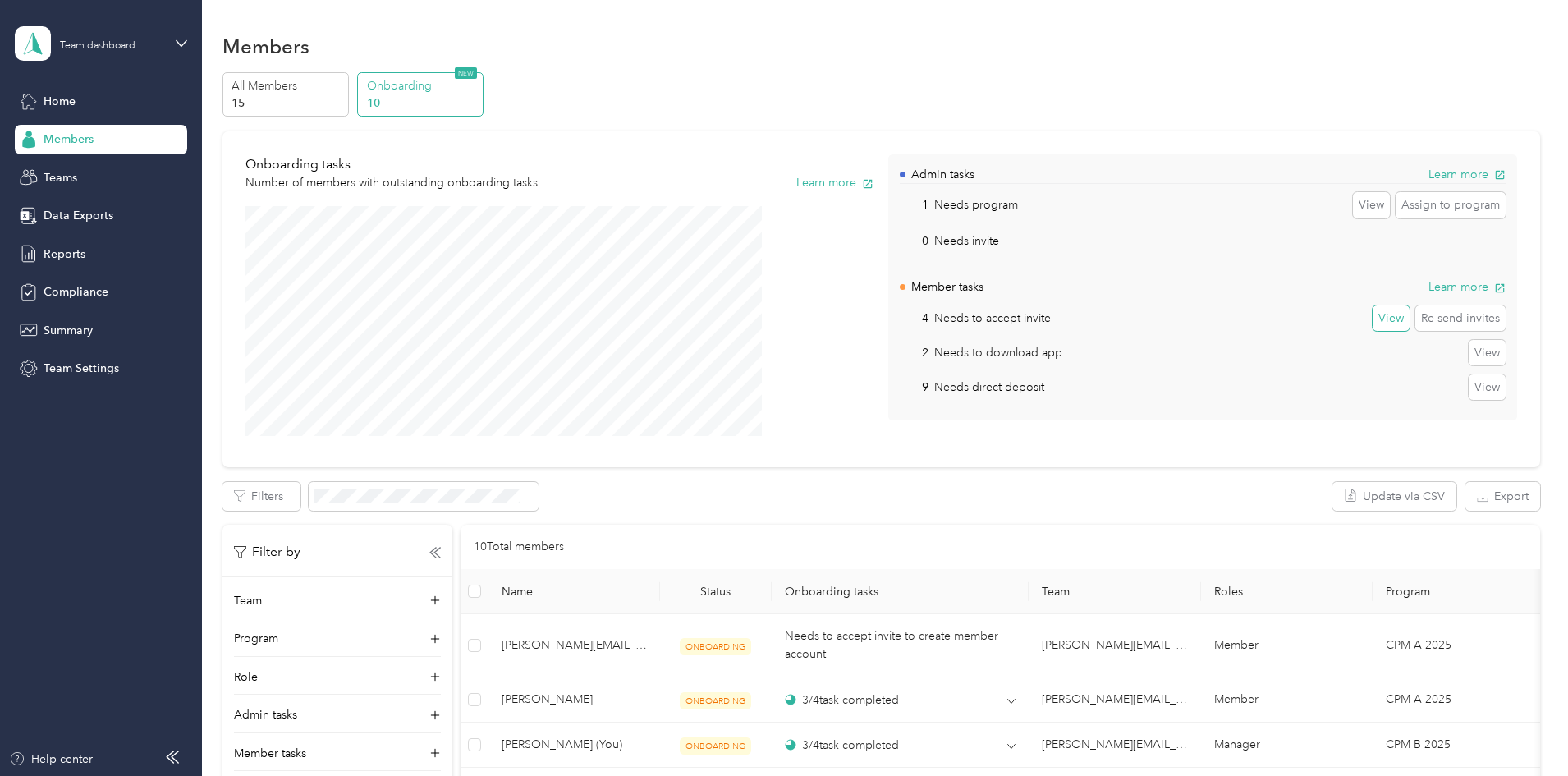
click at [1373, 321] on button "View" at bounding box center [1391, 318] width 37 height 26
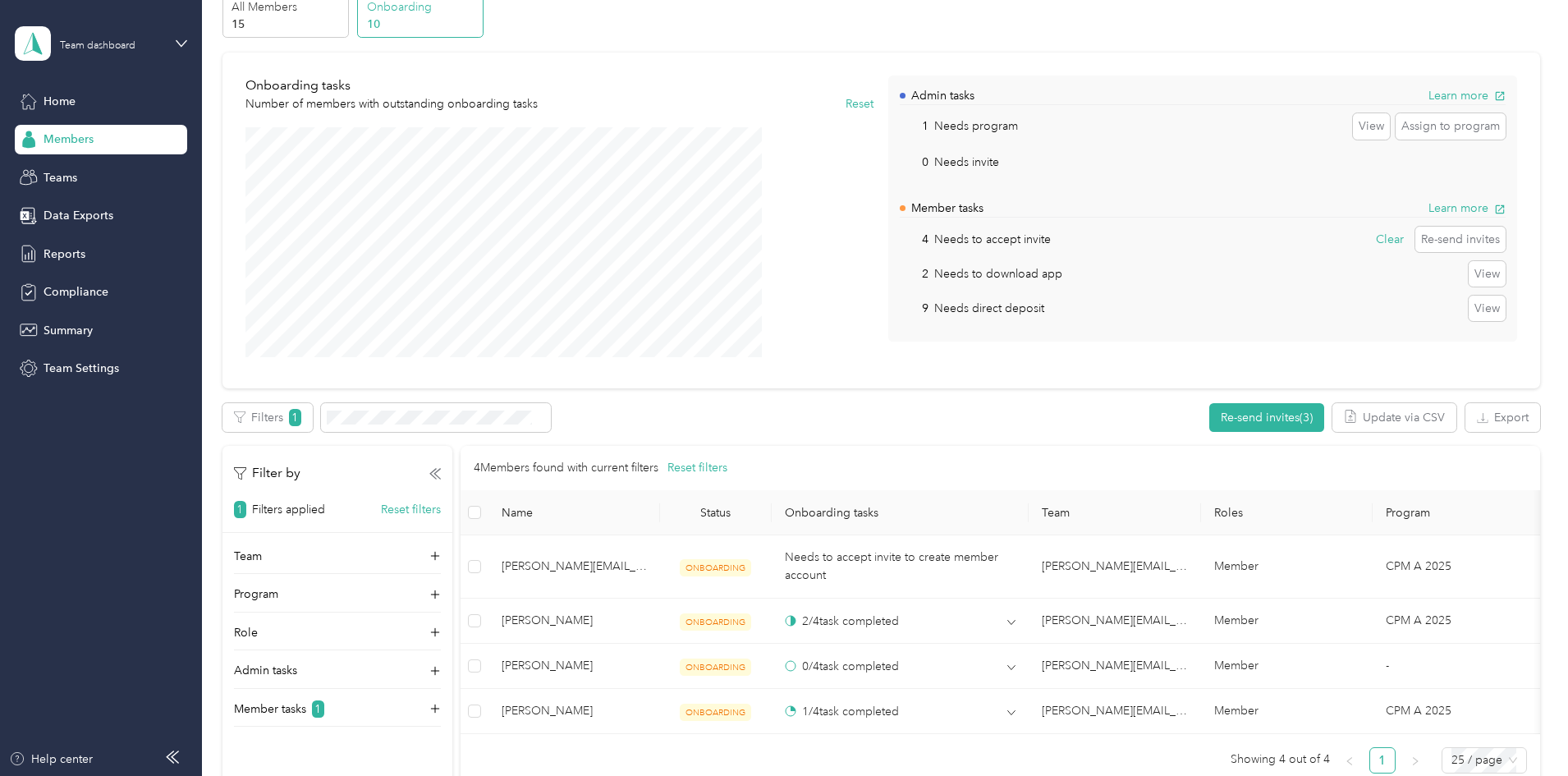
scroll to position [164, 0]
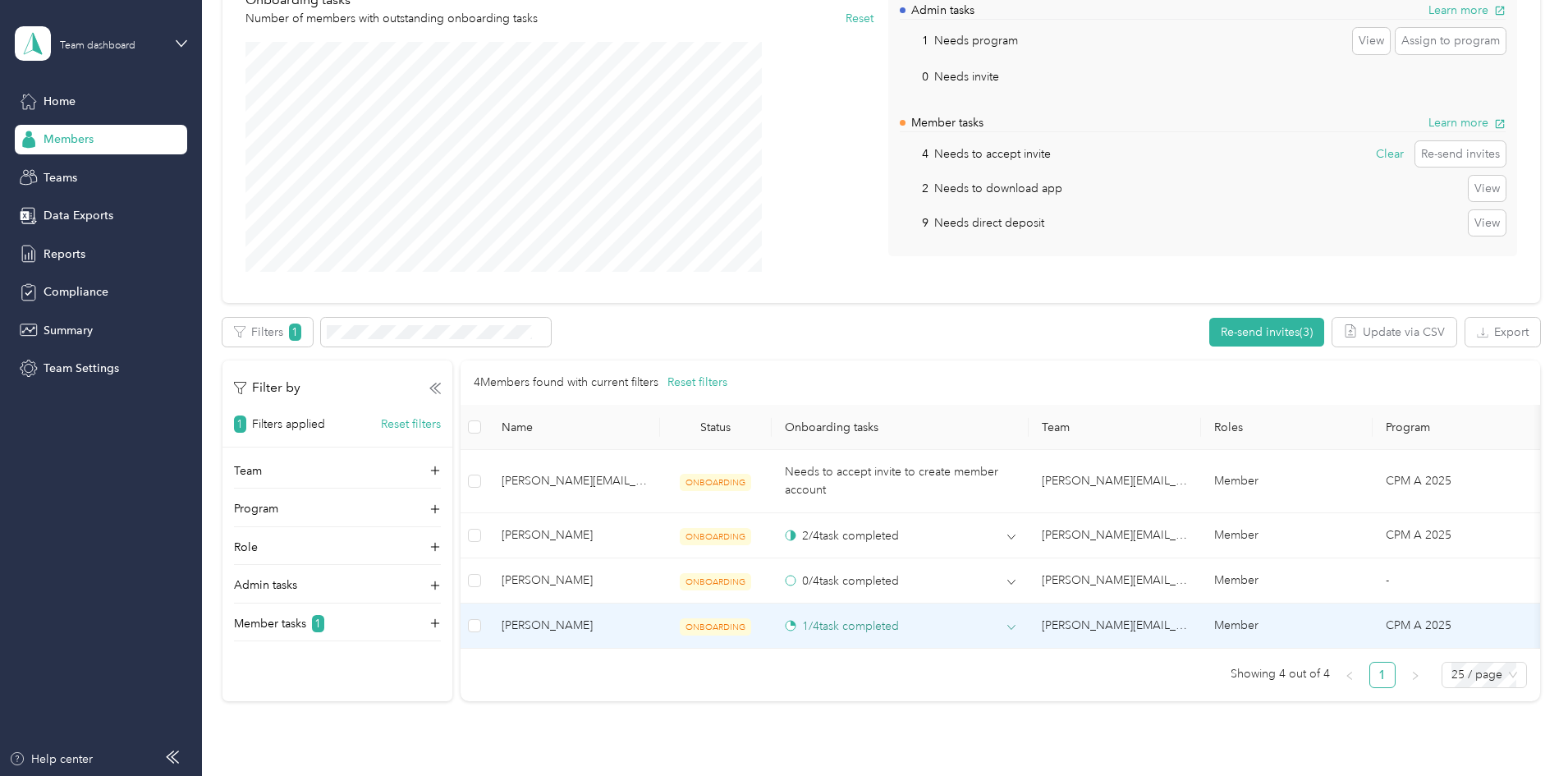
click at [899, 624] on div "1 / 4 task completed" at bounding box center [842, 626] width 114 height 17
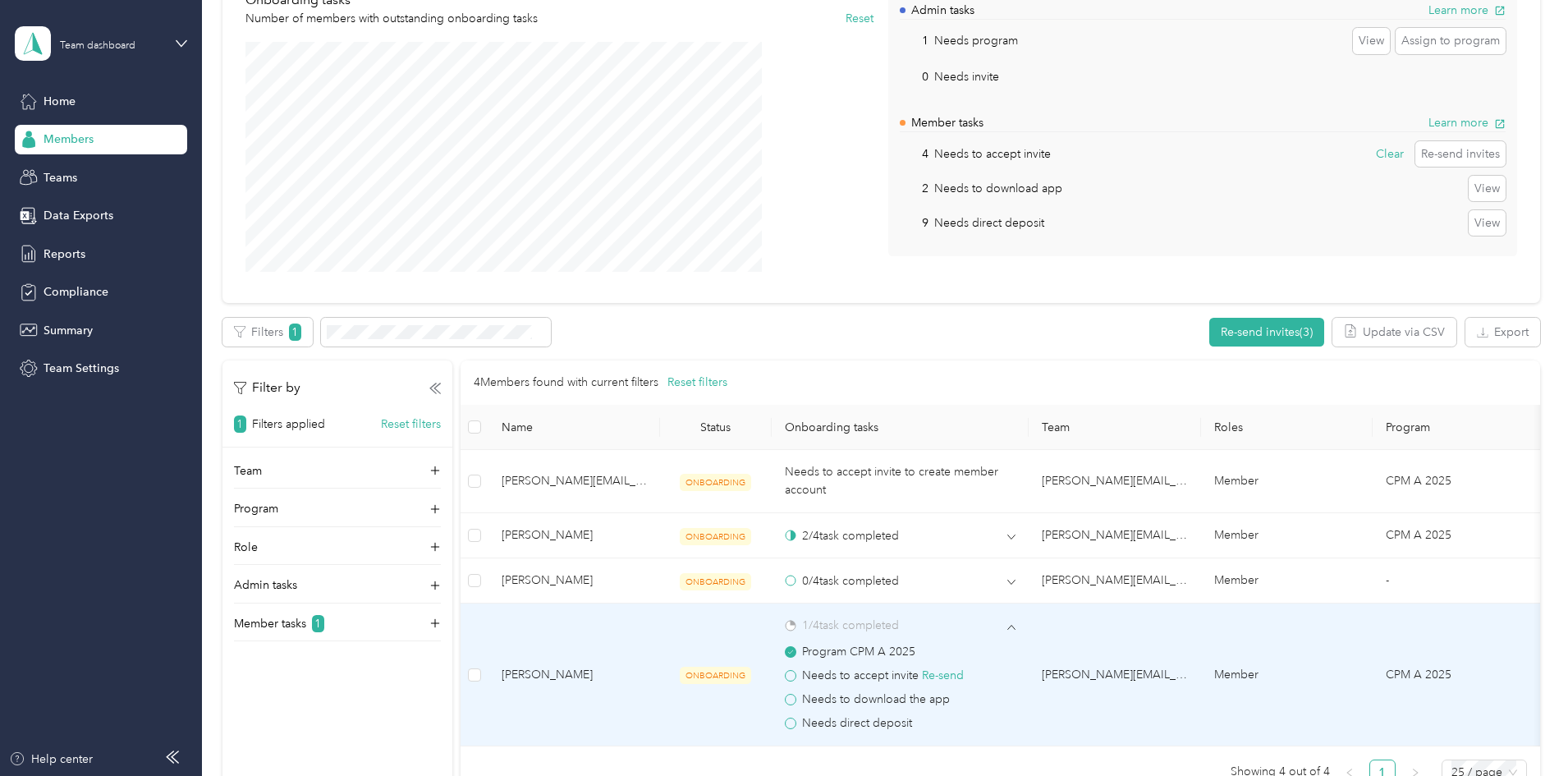
scroll to position [329, 0]
